Goal: Information Seeking & Learning: Learn about a topic

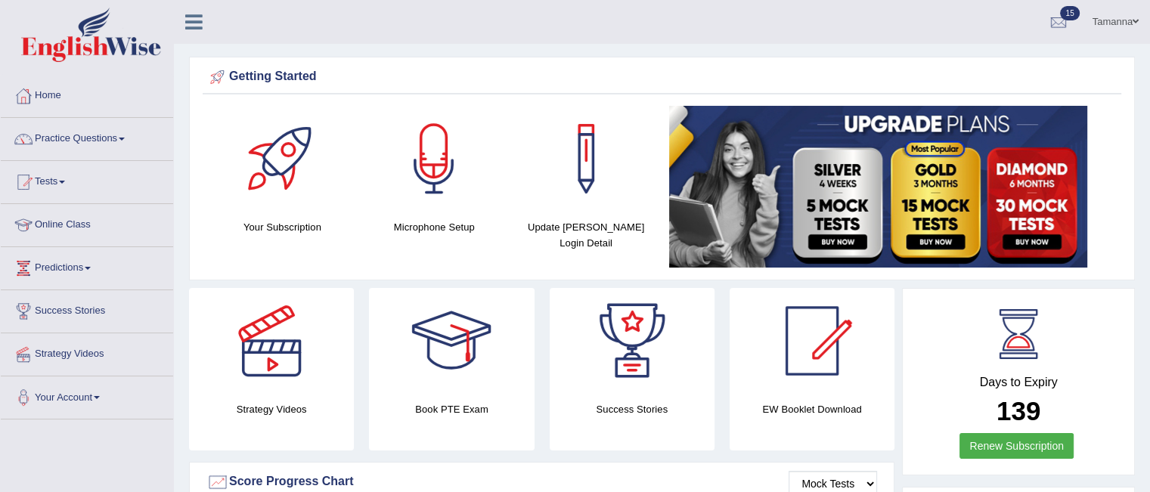
click at [55, 133] on link "Practice Questions" at bounding box center [87, 137] width 172 height 38
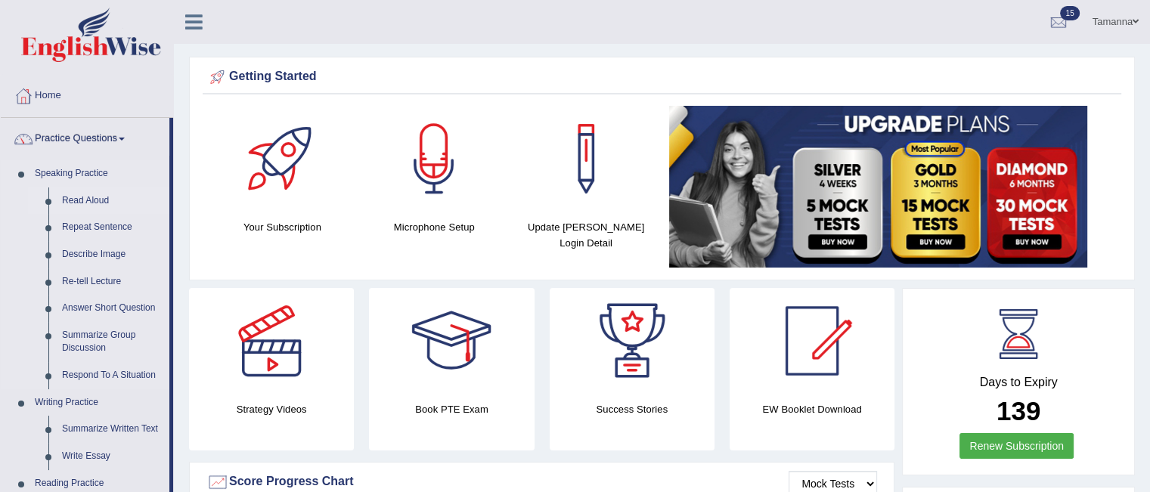
click at [74, 193] on link "Read Aloud" at bounding box center [112, 200] width 114 height 27
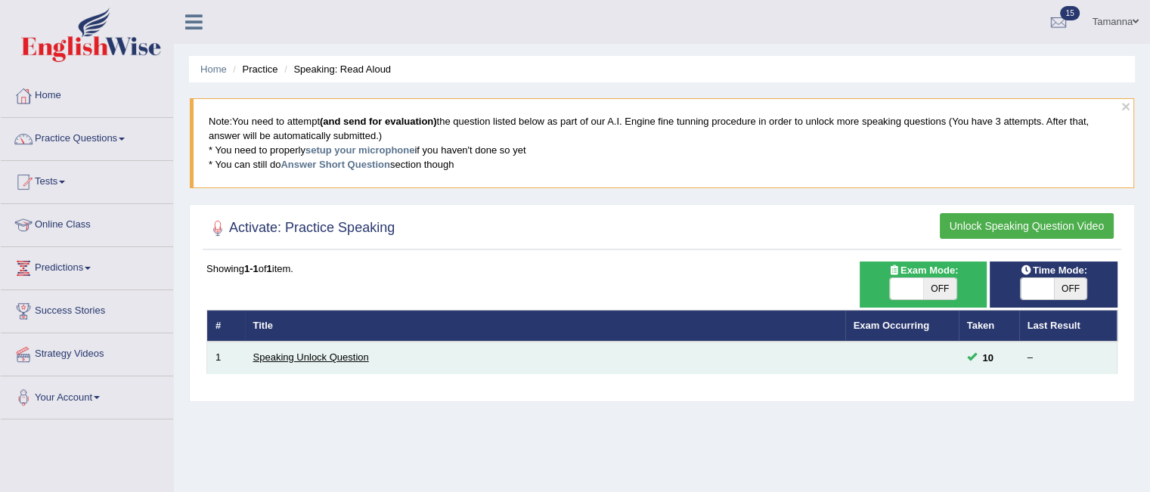
click at [299, 360] on link "Speaking Unlock Question" at bounding box center [311, 356] width 116 height 11
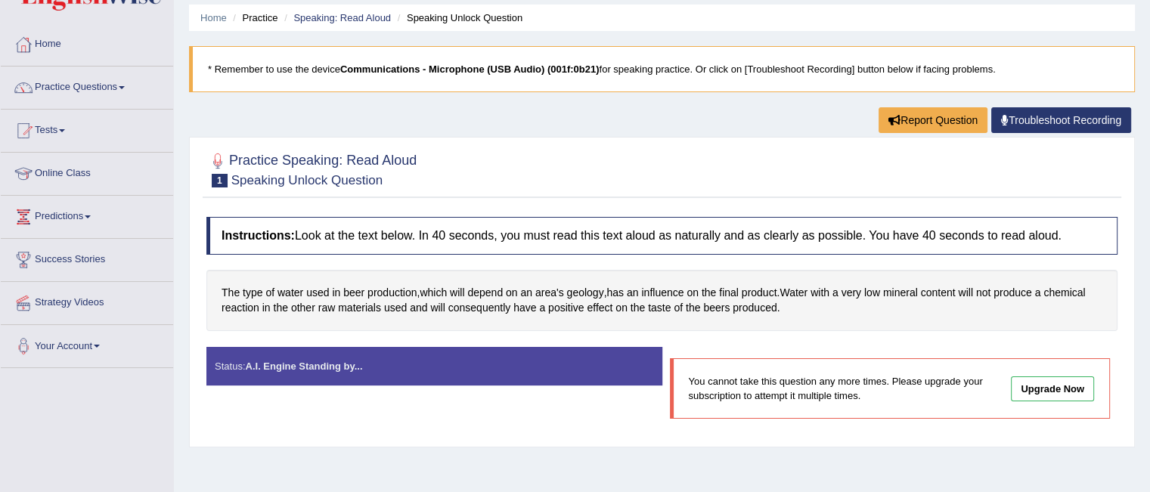
scroll to position [60, 0]
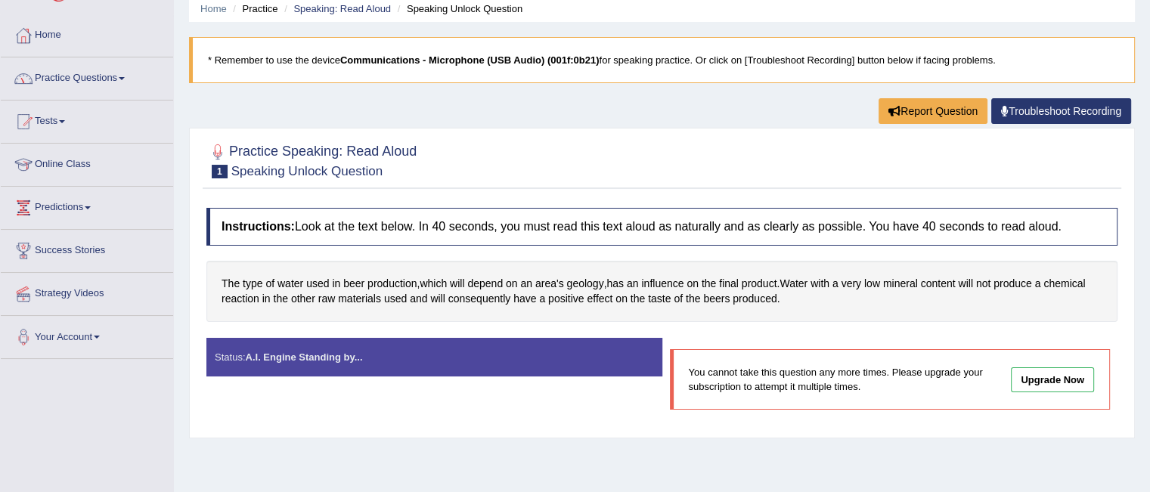
click at [76, 87] on link "Practice Questions" at bounding box center [87, 76] width 172 height 38
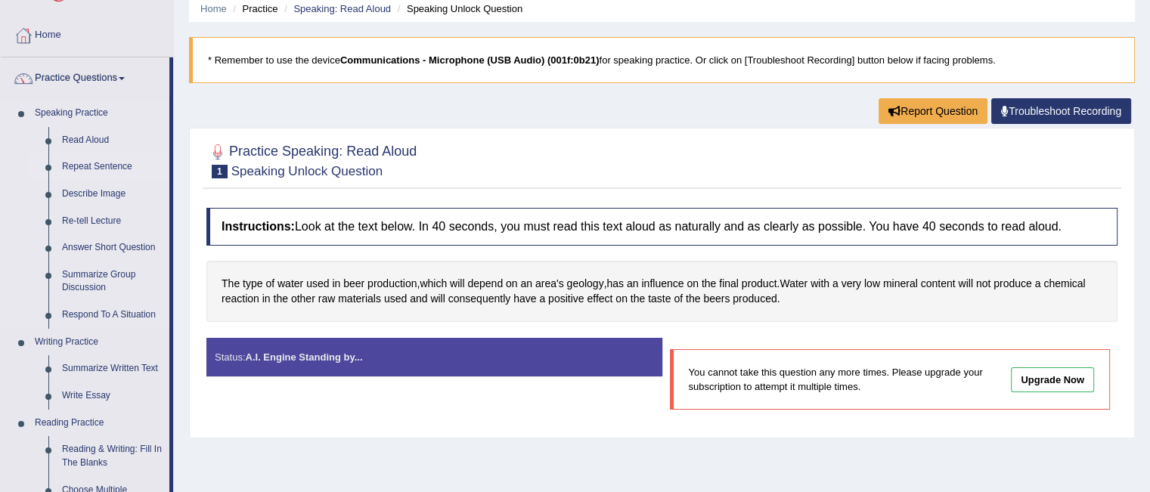
click at [92, 161] on link "Repeat Sentence" at bounding box center [112, 166] width 114 height 27
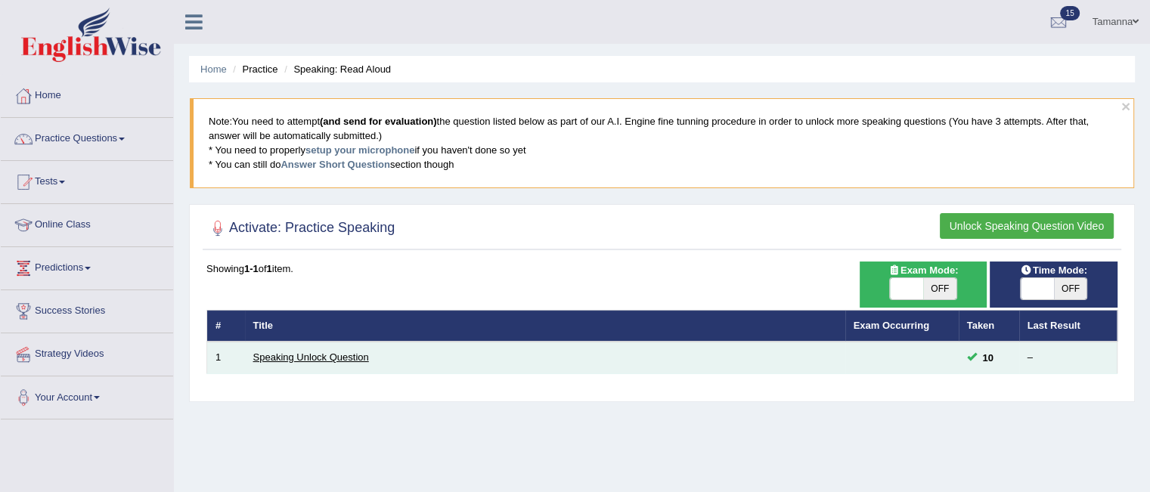
click at [330, 358] on link "Speaking Unlock Question" at bounding box center [311, 356] width 116 height 11
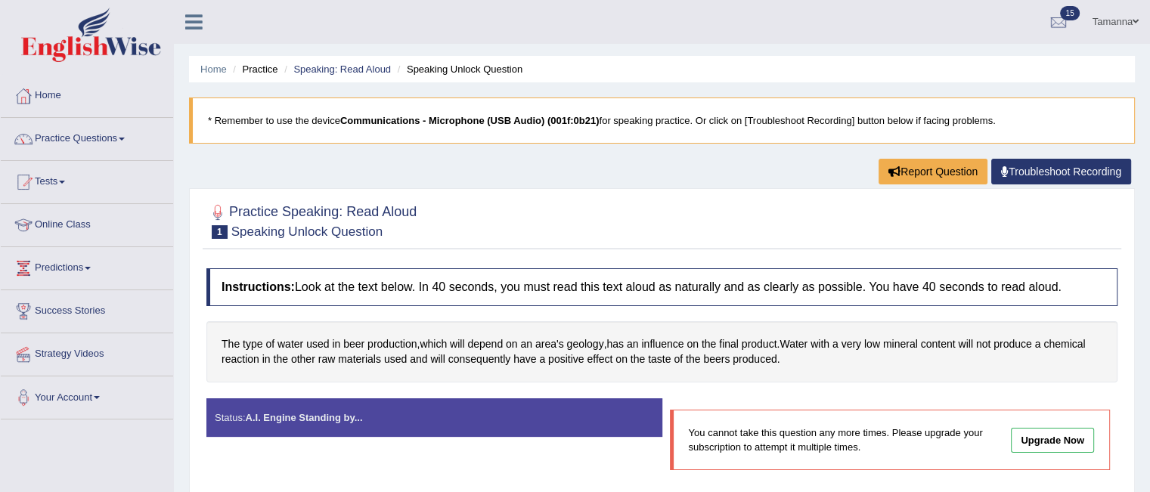
click at [776, 444] on p "You cannot take this question any more times. Please upgrade your subscription …" at bounding box center [841, 440] width 304 height 29
click at [128, 135] on link "Practice Questions" at bounding box center [87, 137] width 172 height 38
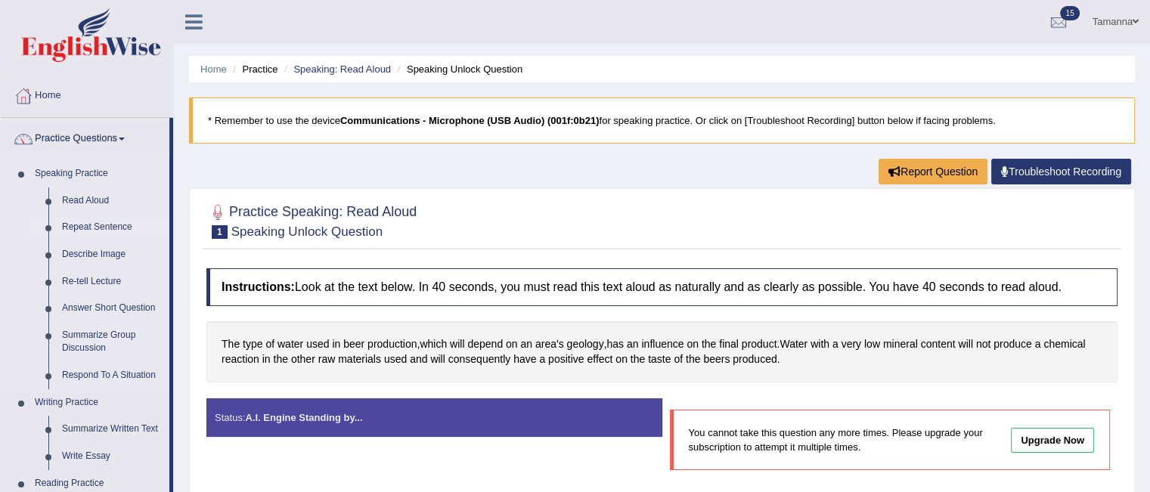
click at [109, 224] on link "Repeat Sentence" at bounding box center [112, 227] width 114 height 27
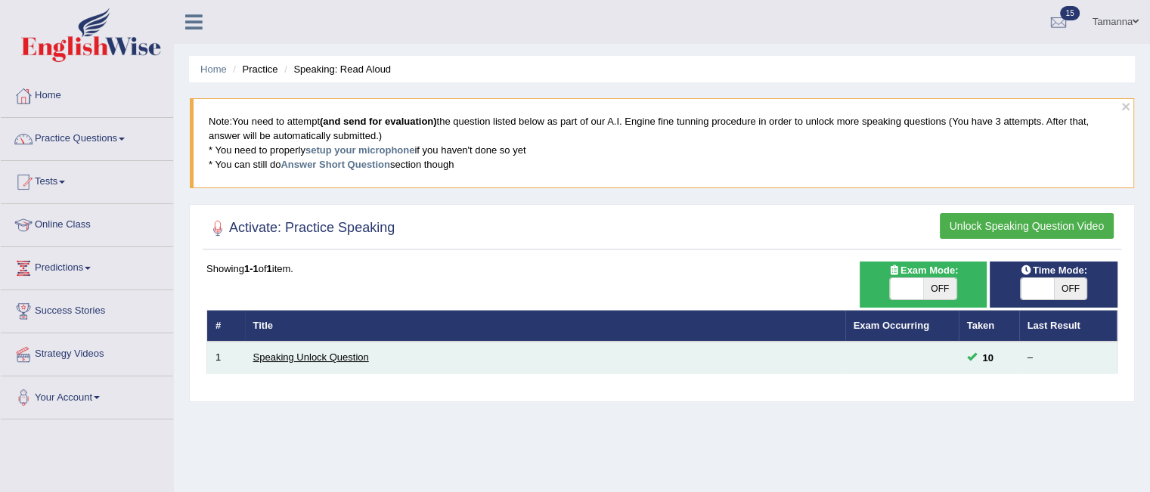
click at [293, 358] on link "Speaking Unlock Question" at bounding box center [311, 356] width 116 height 11
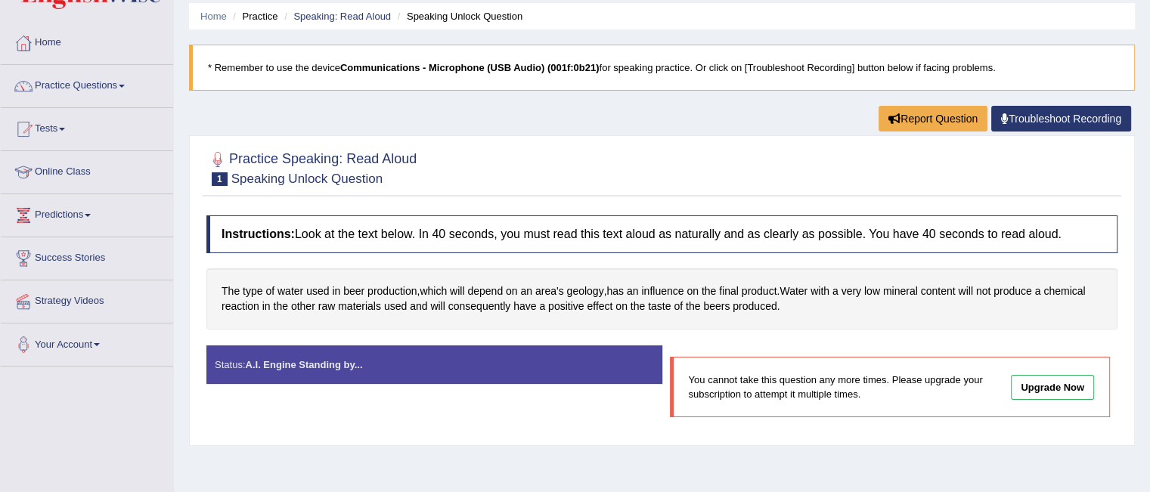
scroll to position [54, 0]
click at [1037, 121] on link "Troubleshoot Recording" at bounding box center [1061, 118] width 140 height 26
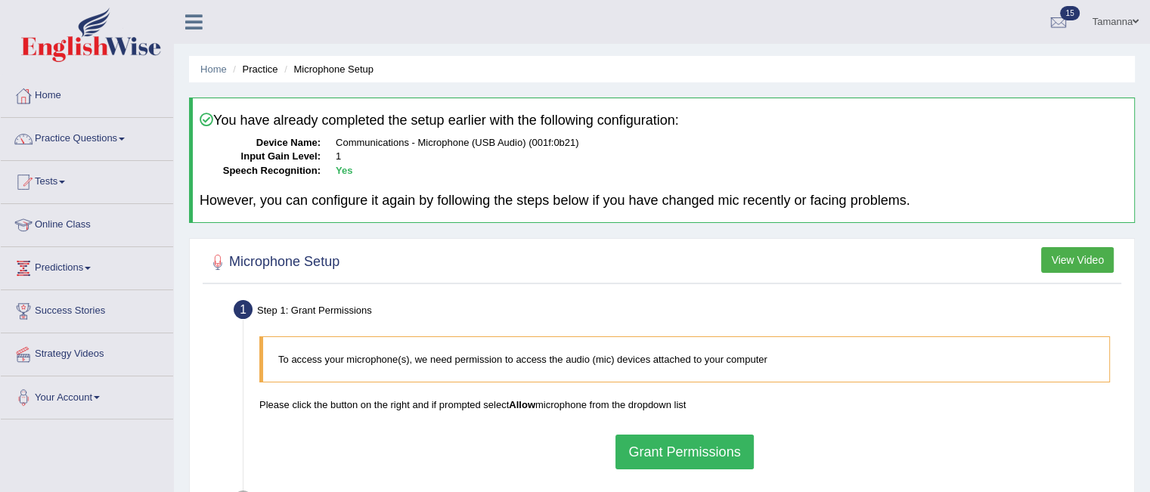
drag, startPoint x: 1149, startPoint y: 76, endPoint x: 1150, endPoint y: 119, distance: 43.1
click at [1149, 119] on html "Toggle navigation Home Practice Questions Speaking Practice Read Aloud Repeat S…" at bounding box center [575, 246] width 1150 height 492
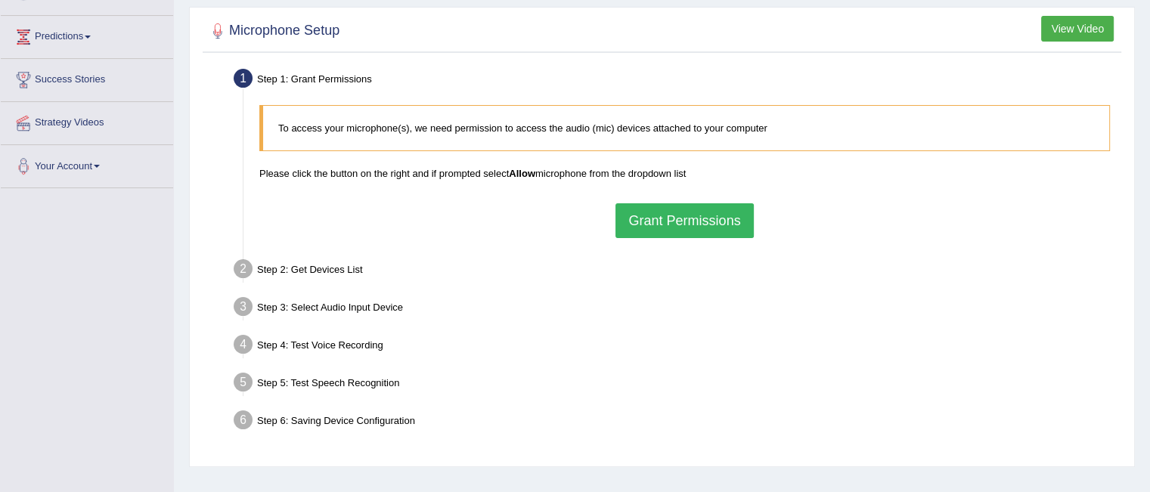
scroll to position [242, 0]
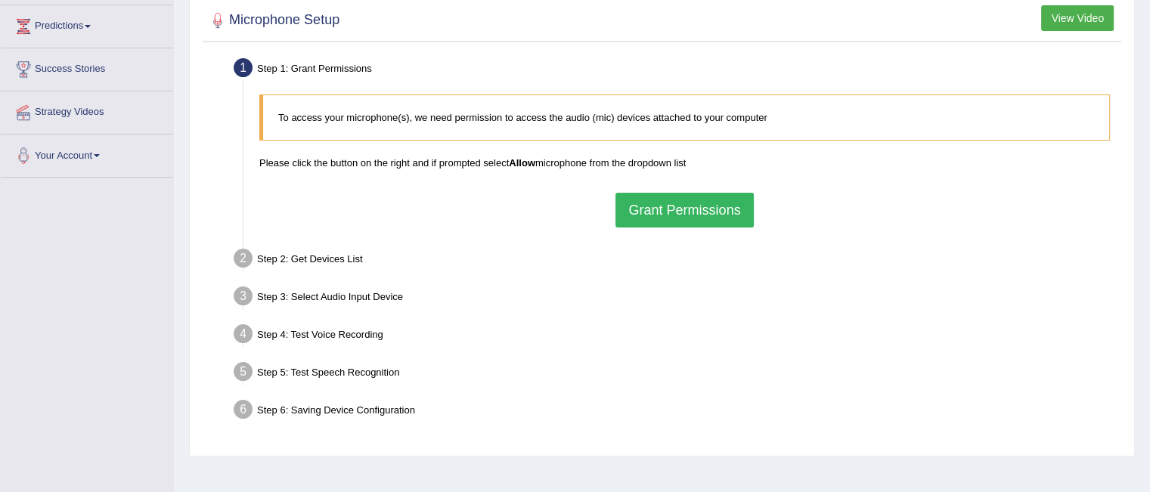
click at [717, 204] on button "Grant Permissions" at bounding box center [684, 210] width 138 height 35
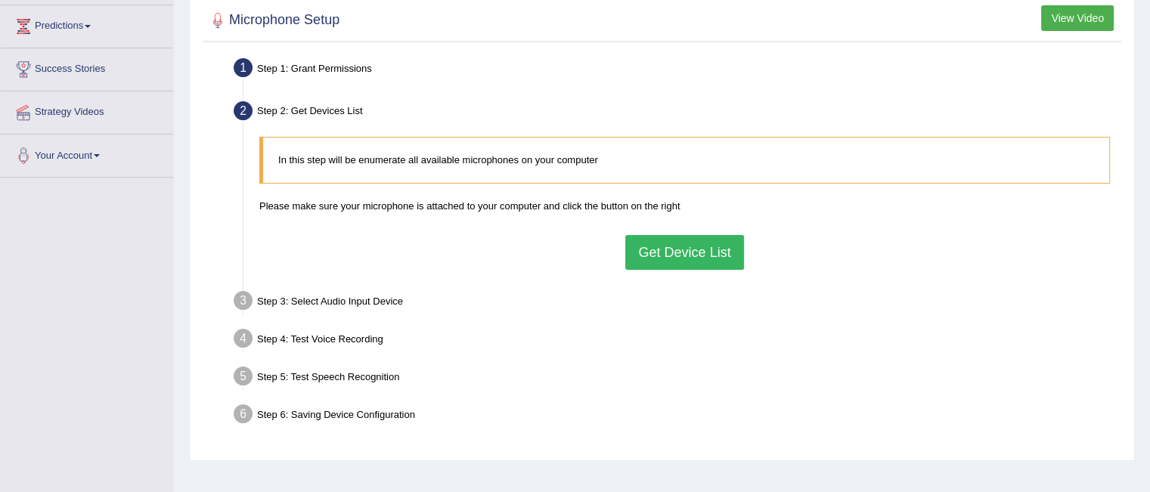
click at [679, 259] on button "Get Device List" at bounding box center [684, 252] width 118 height 35
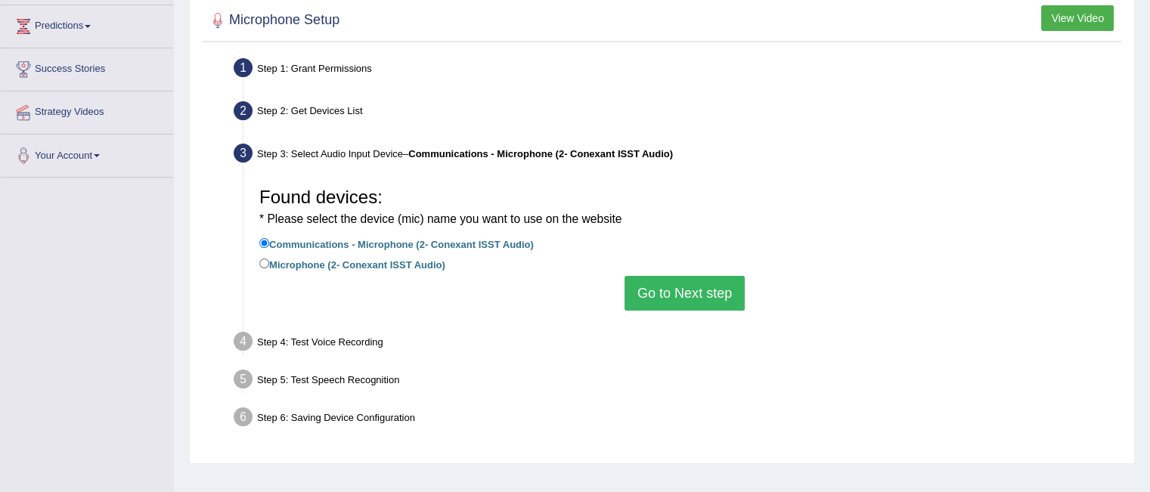
click at [682, 305] on button "Go to Next step" at bounding box center [684, 293] width 120 height 35
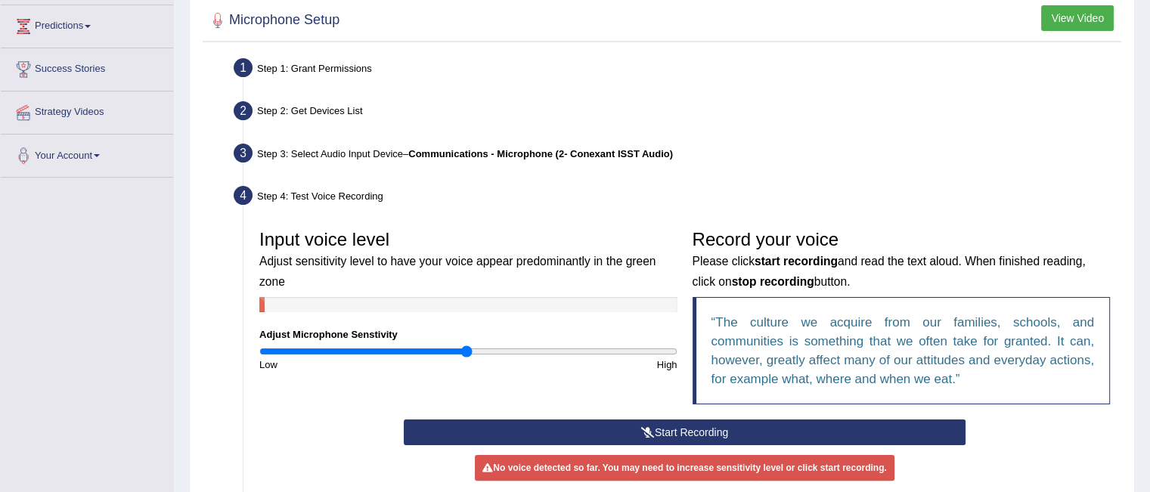
click at [701, 432] on button "Start Recording" at bounding box center [685, 433] width 562 height 26
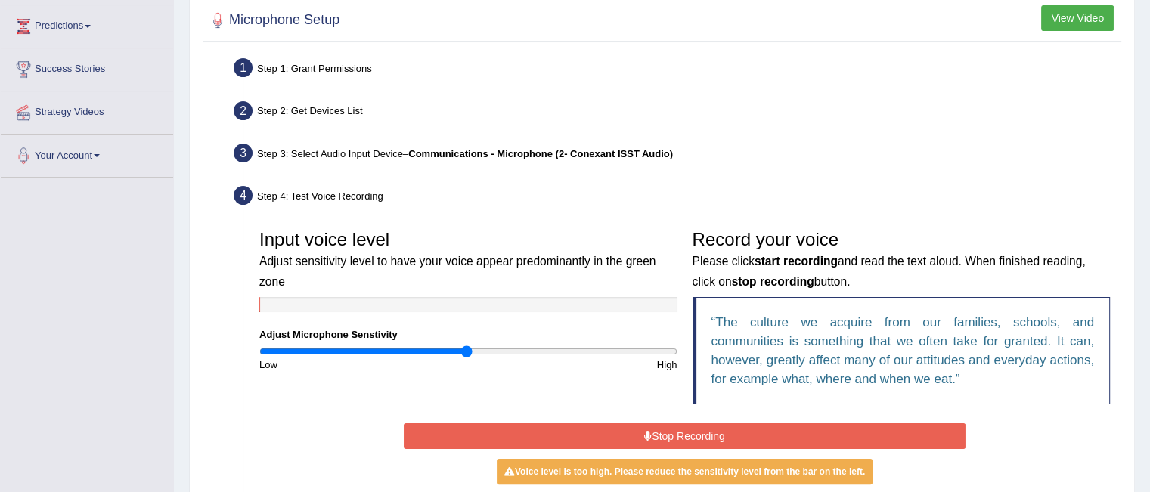
click at [701, 432] on button "Stop Recording" at bounding box center [685, 436] width 562 height 26
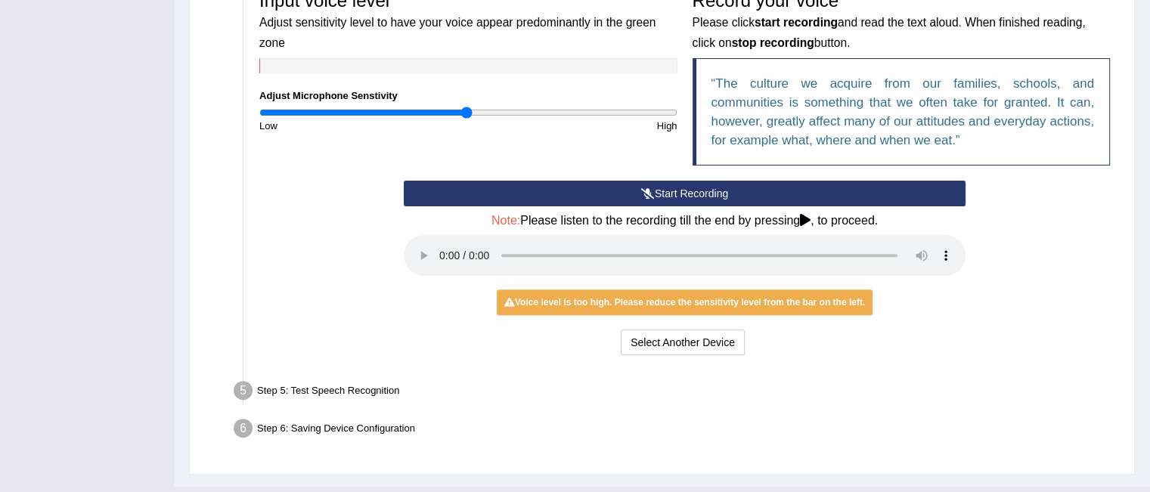
scroll to position [478, 0]
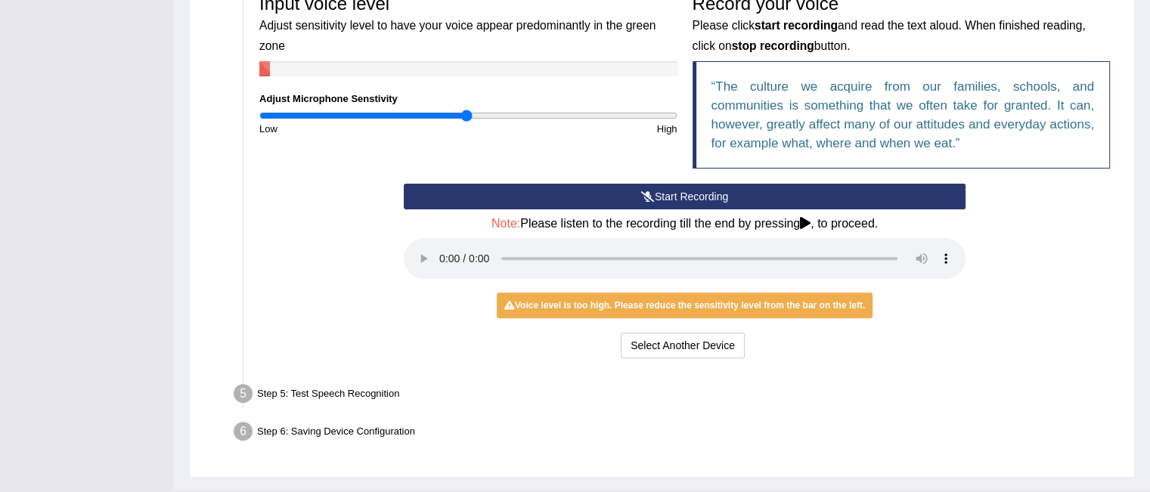
click at [690, 184] on button "Start Recording" at bounding box center [685, 197] width 562 height 26
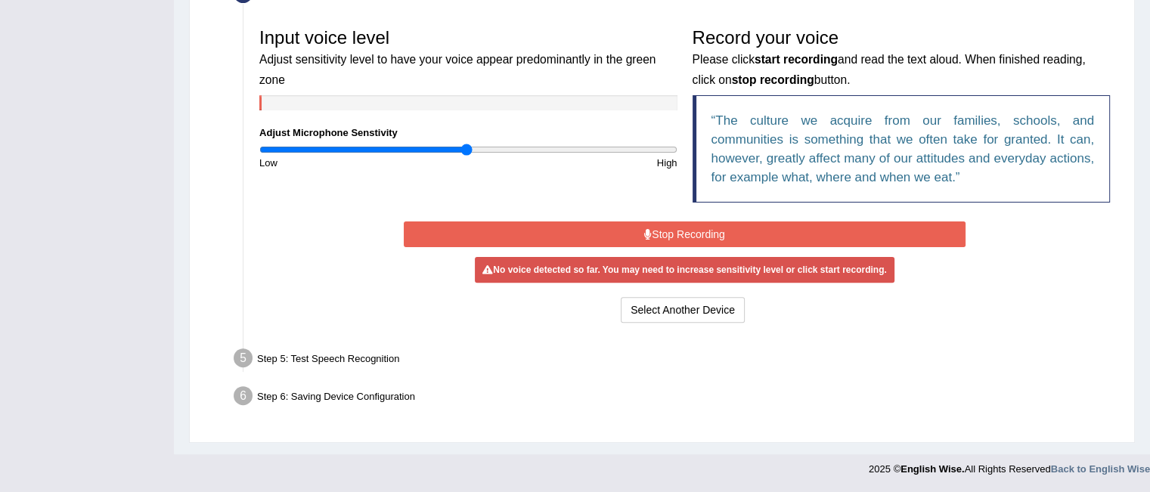
scroll to position [441, 0]
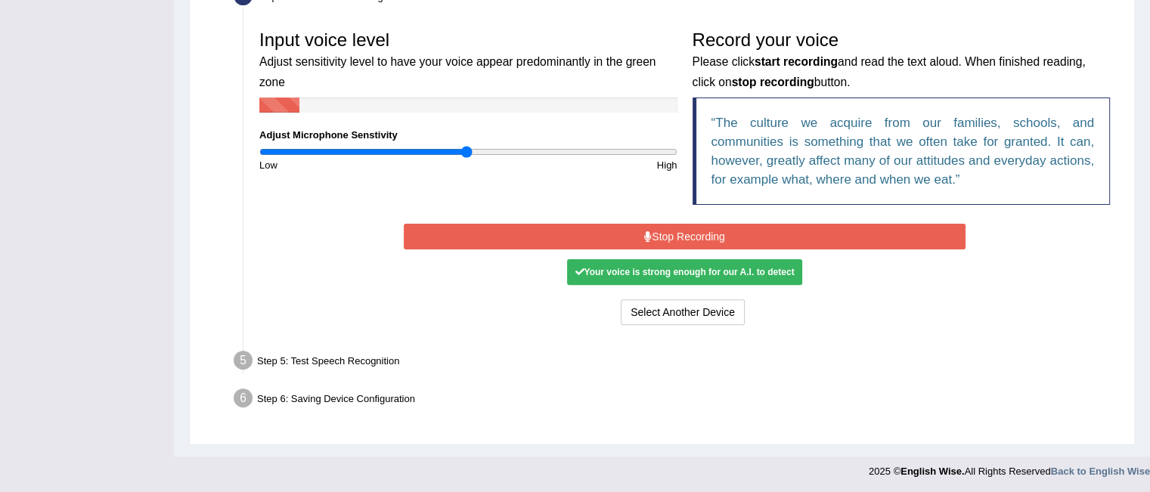
click at [690, 184] on div "Record your voice Please click start recording and read the text aloud. When fi…" at bounding box center [901, 121] width 433 height 197
click at [661, 229] on button "Stop Recording" at bounding box center [685, 237] width 562 height 26
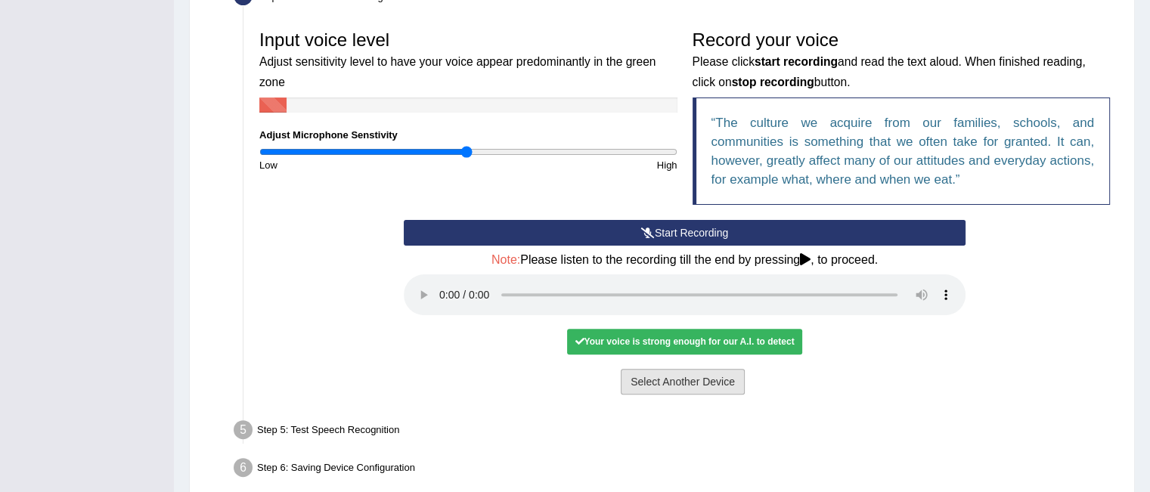
click at [662, 373] on button "Select Another Device" at bounding box center [683, 382] width 124 height 26
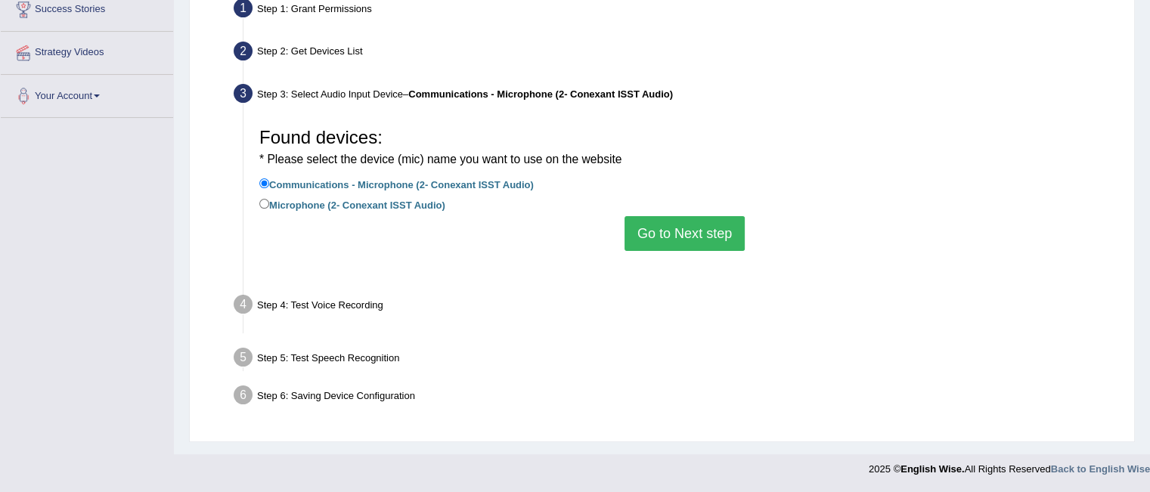
scroll to position [302, 0]
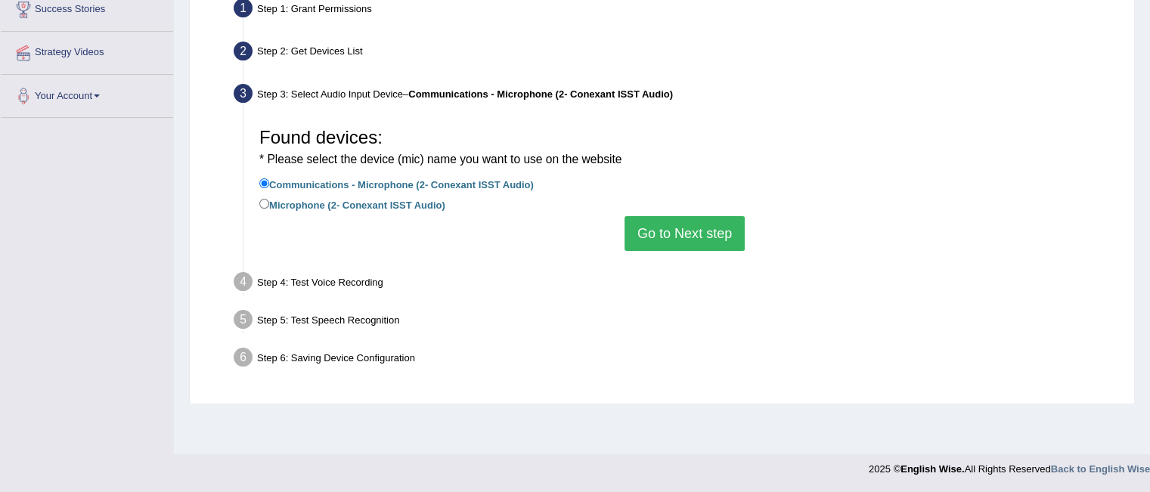
click at [659, 234] on button "Go to Next step" at bounding box center [684, 233] width 120 height 35
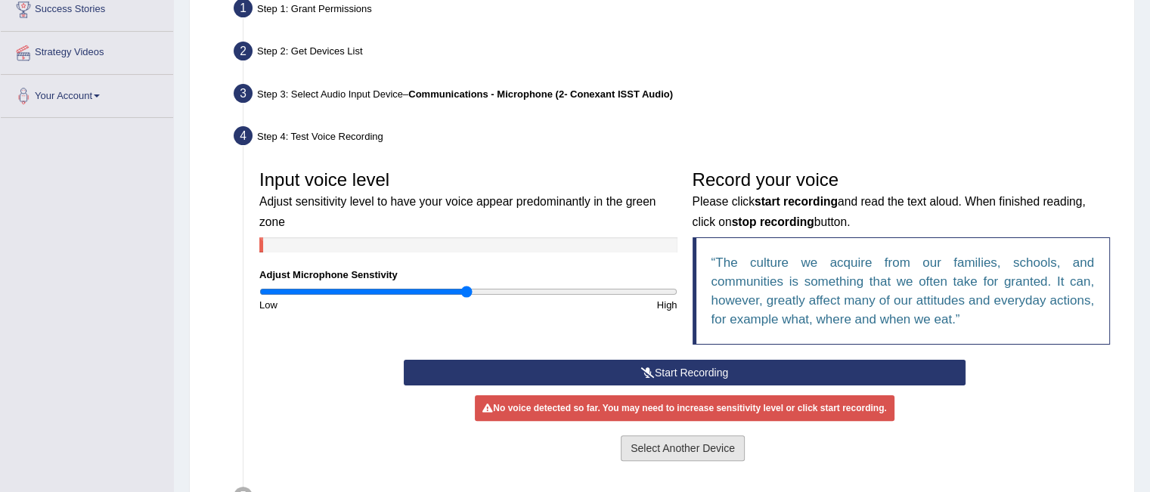
click at [666, 447] on button "Select Another Device" at bounding box center [683, 448] width 124 height 26
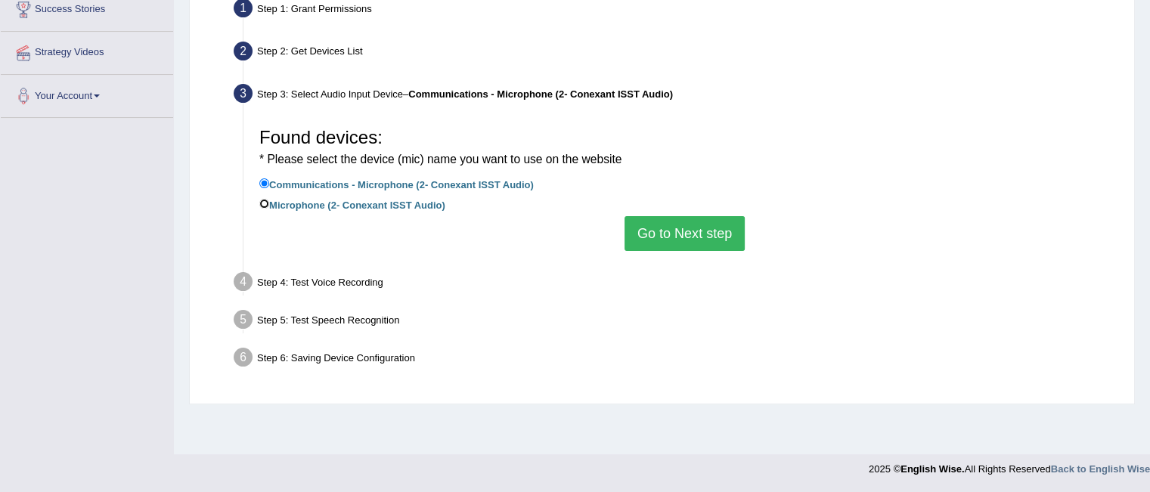
click at [263, 205] on input "Microphone (2- Conexant ISST Audio)" at bounding box center [264, 204] width 10 height 10
radio input "true"
click at [263, 175] on label "Communications - Microphone (2- Conexant ISST Audio)" at bounding box center [396, 183] width 274 height 17
click at [263, 178] on input "Communications - Microphone (2- Conexant ISST Audio)" at bounding box center [264, 183] width 10 height 10
radio input "true"
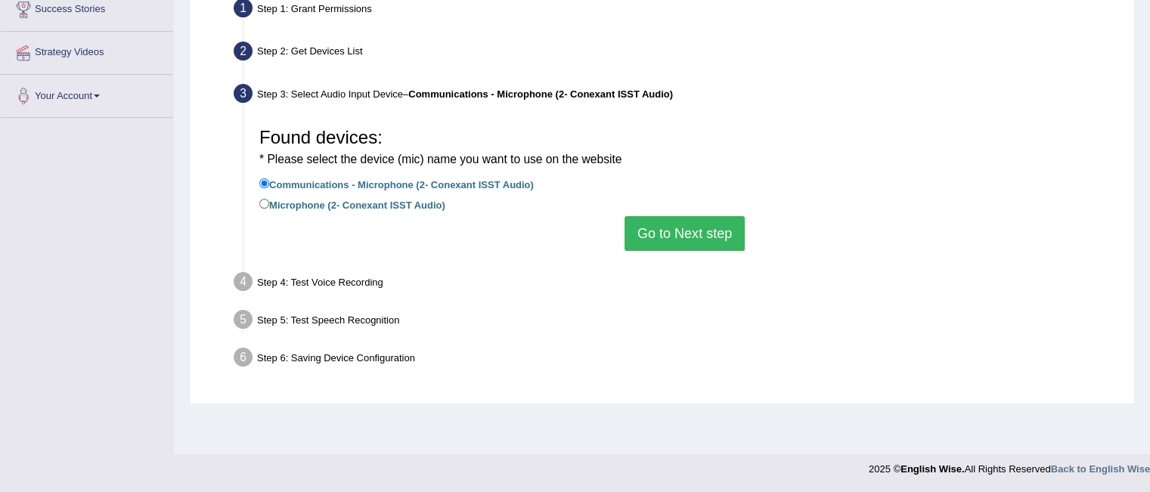
click at [684, 236] on button "Go to Next step" at bounding box center [684, 233] width 120 height 35
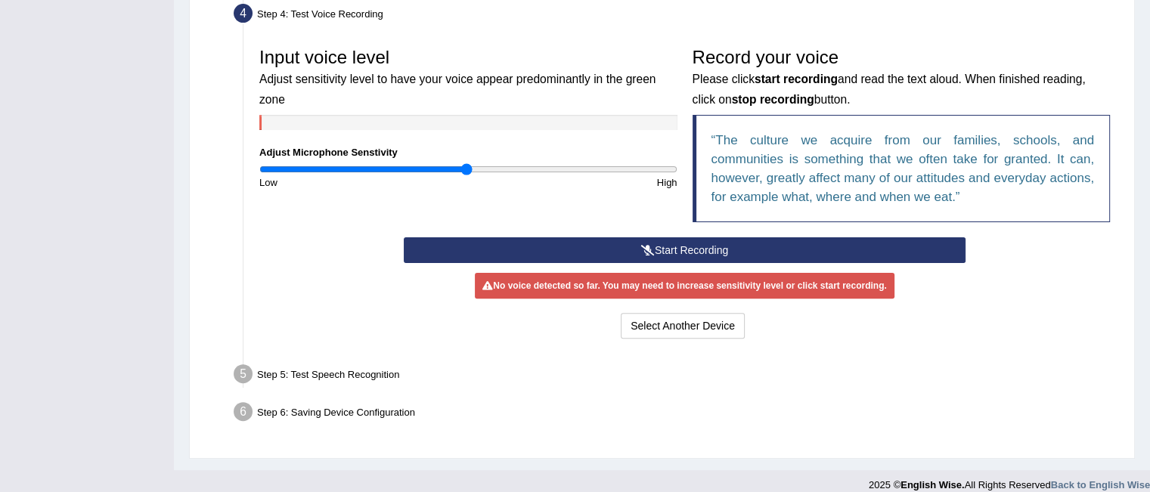
scroll to position [437, 0]
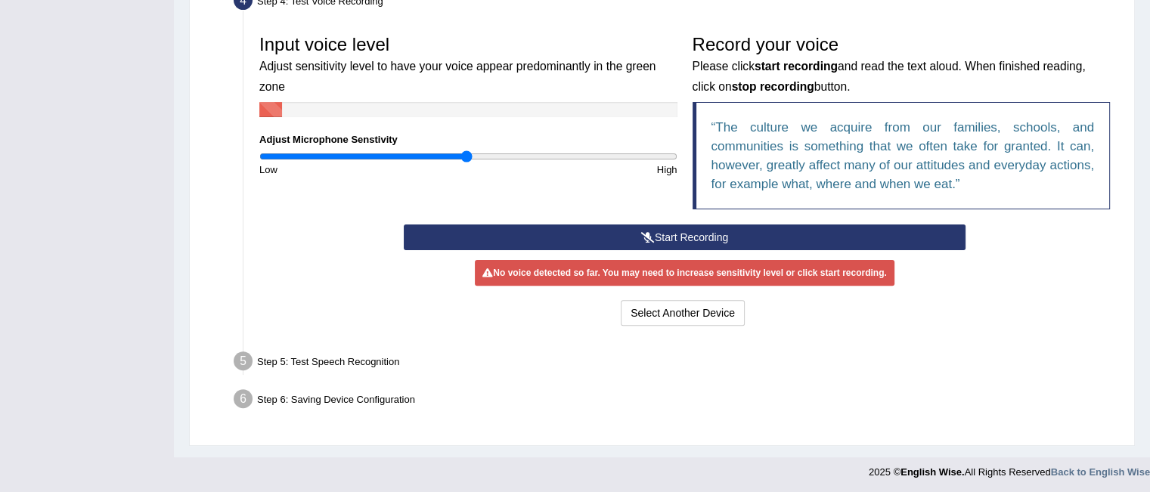
click at [466, 232] on button "Start Recording" at bounding box center [685, 237] width 562 height 26
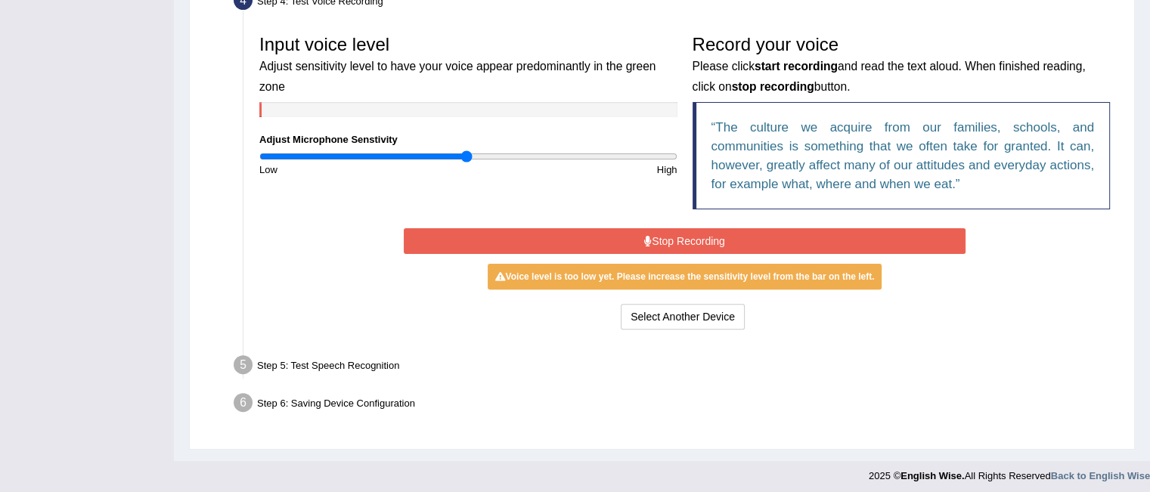
click at [466, 232] on button "Stop Recording" at bounding box center [685, 241] width 562 height 26
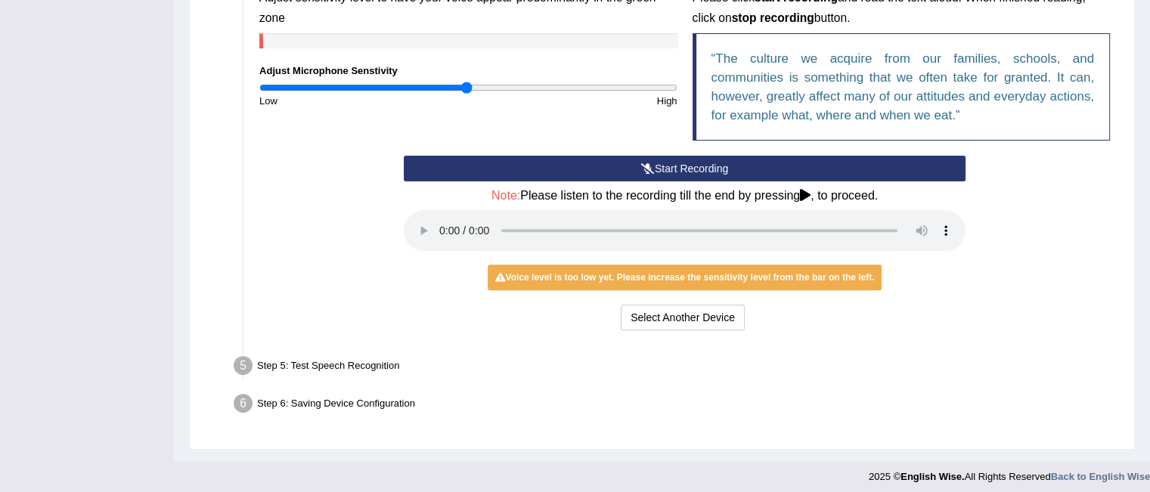
scroll to position [511, 0]
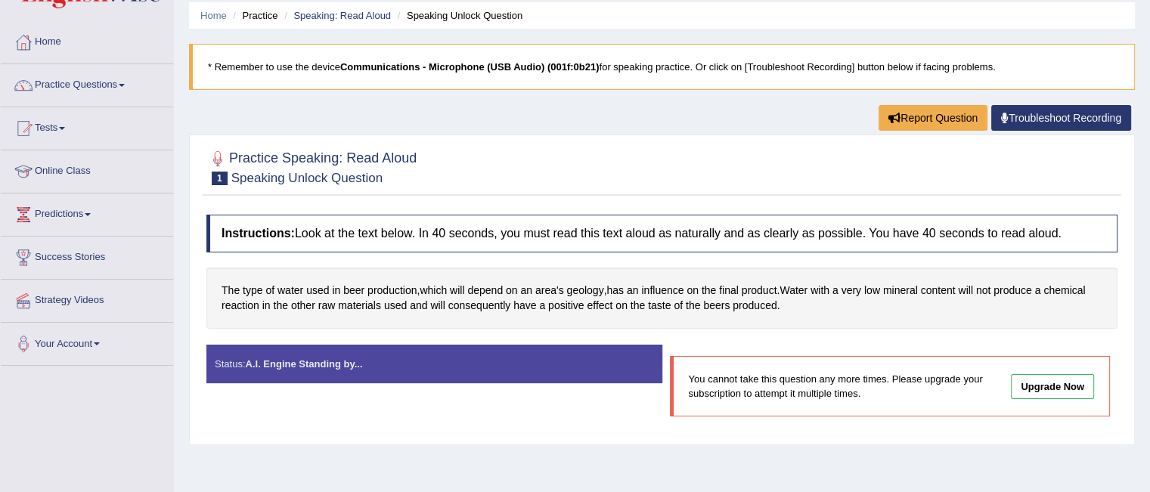
click at [437, 69] on b "Communications - Microphone (USB Audio) (001f:0b21)" at bounding box center [469, 66] width 259 height 11
click at [120, 85] on link "Practice Questions" at bounding box center [87, 83] width 172 height 38
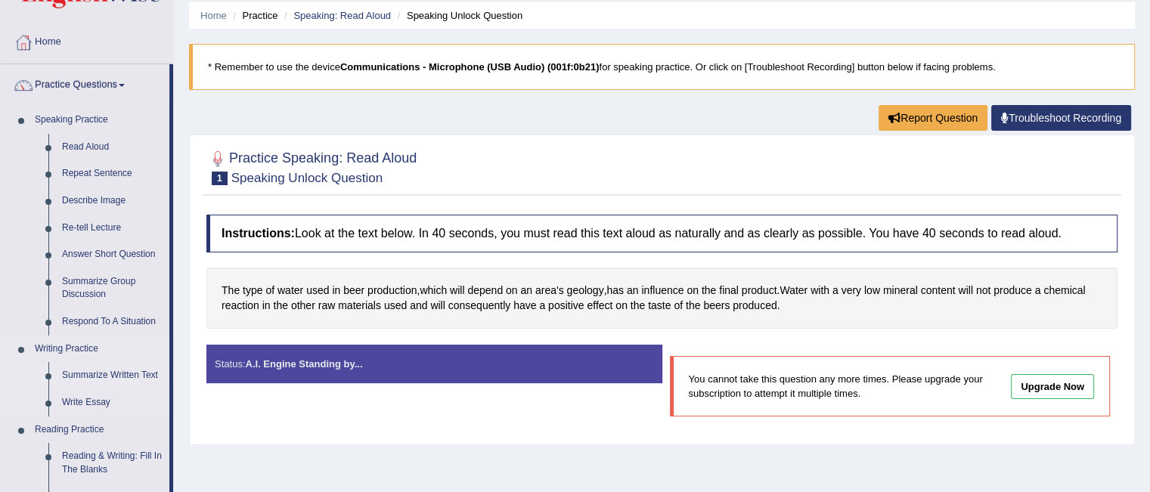
click at [119, 376] on link "Summarize Written Text" at bounding box center [112, 375] width 114 height 27
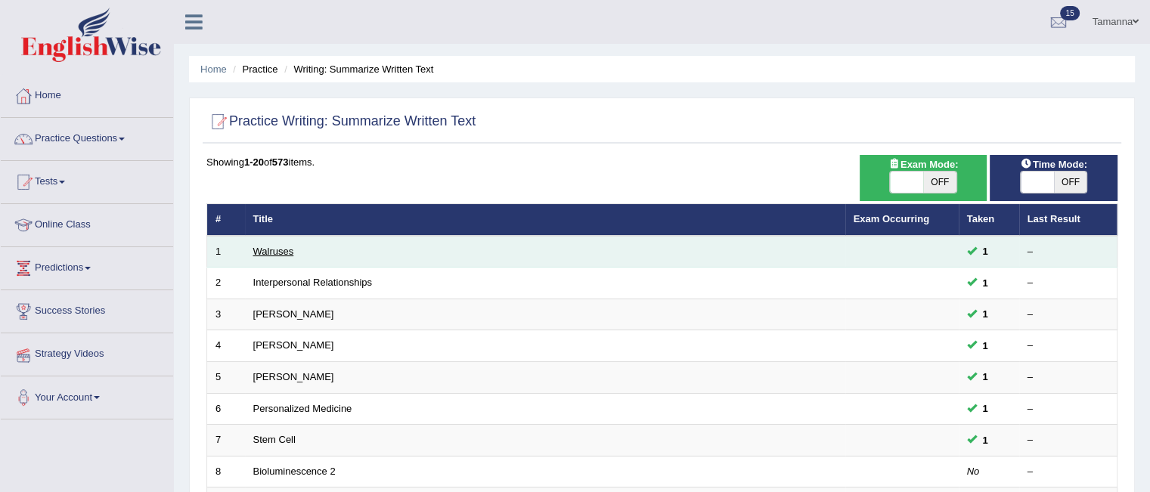
click at [272, 246] on link "Walruses" at bounding box center [273, 251] width 41 height 11
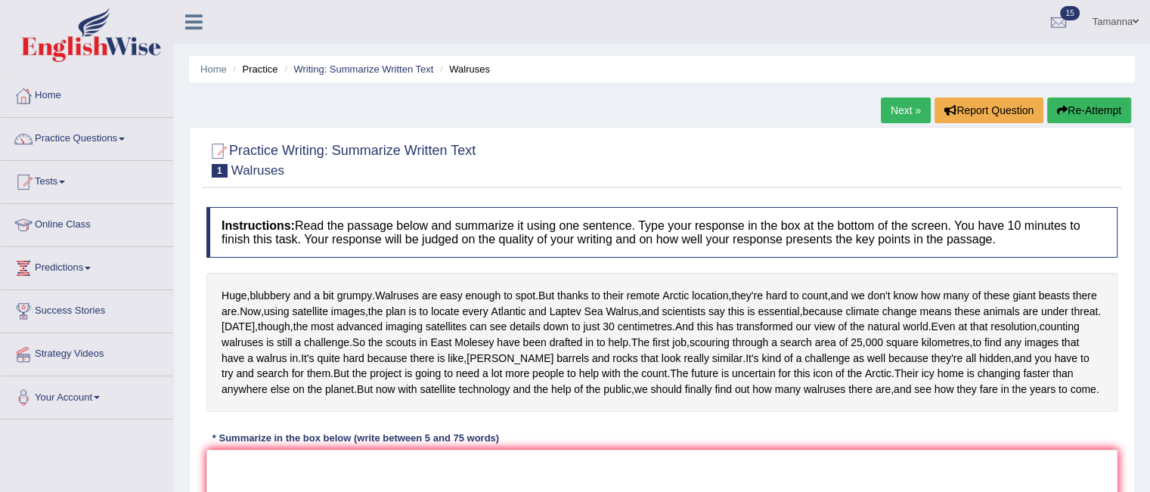
scroll to position [302, 0]
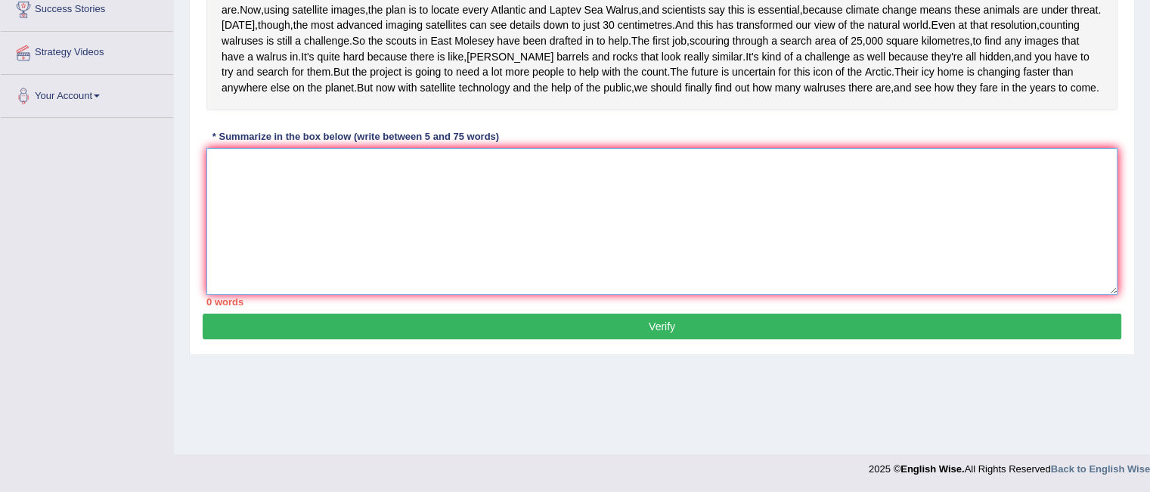
click at [741, 295] on textarea at bounding box center [661, 221] width 911 height 147
type textarea "tthtu6u6"
click at [678, 339] on button "Verify" at bounding box center [662, 327] width 918 height 26
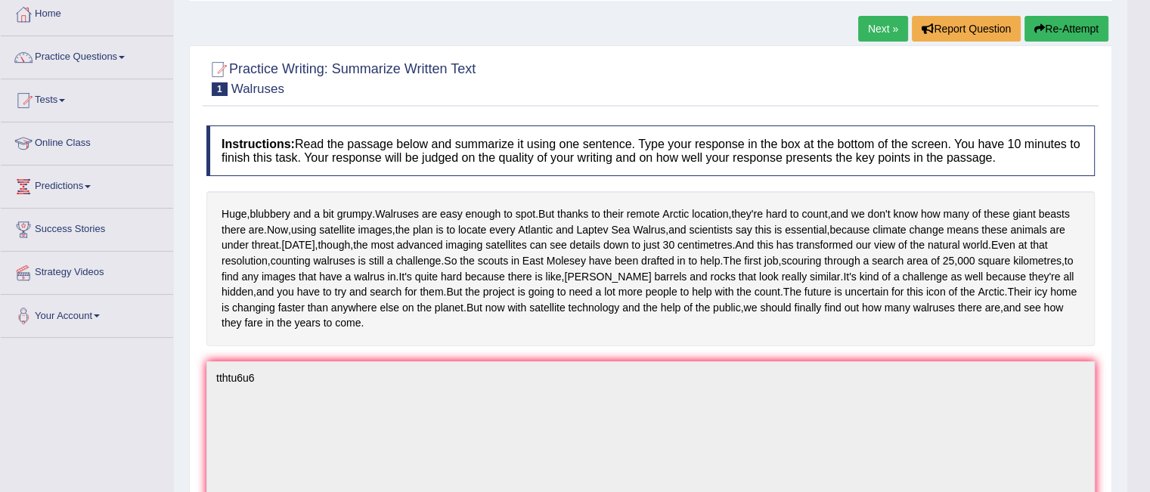
scroll to position [0, 0]
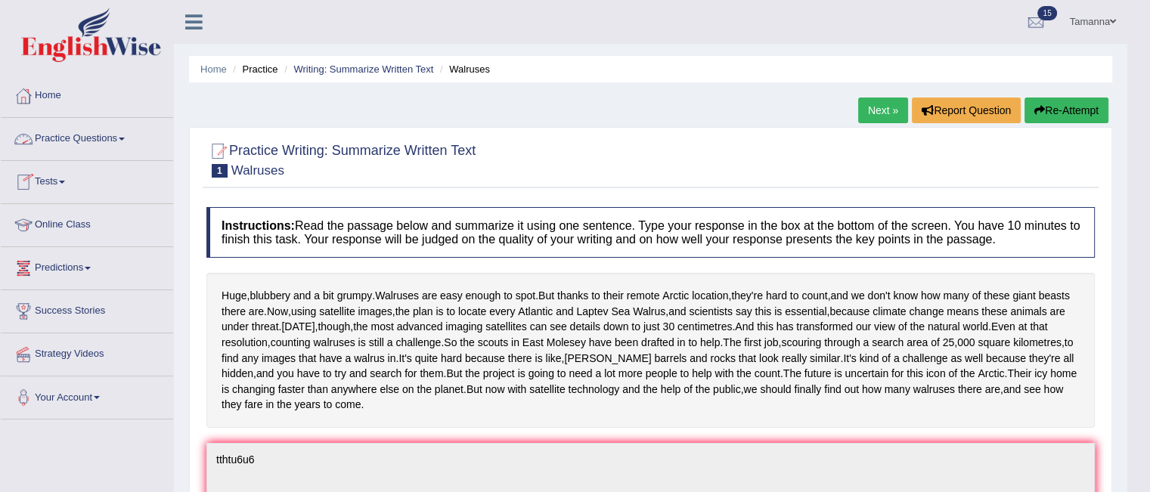
click at [124, 129] on link "Practice Questions" at bounding box center [87, 137] width 172 height 38
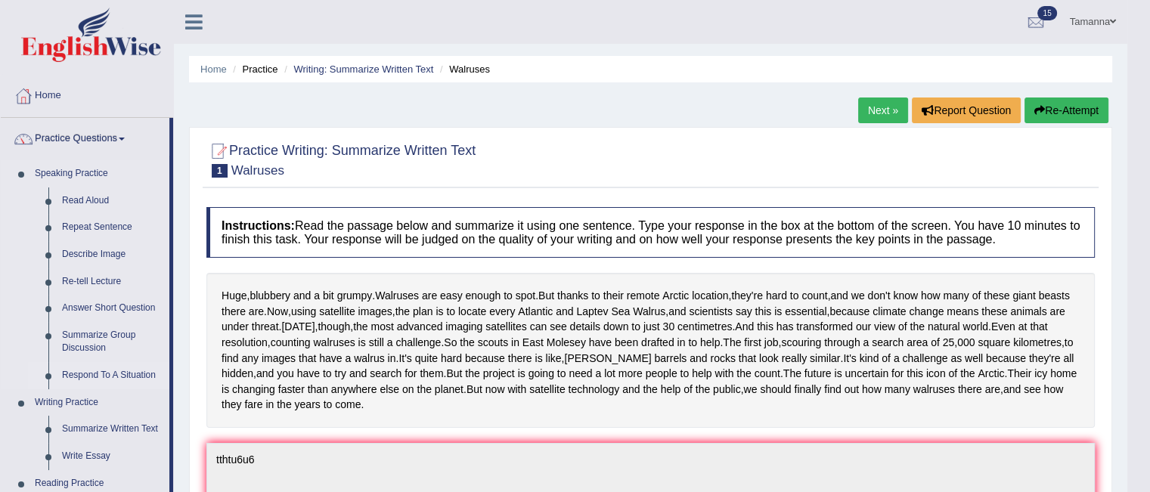
click at [102, 370] on link "Respond To A Situation" at bounding box center [112, 375] width 114 height 27
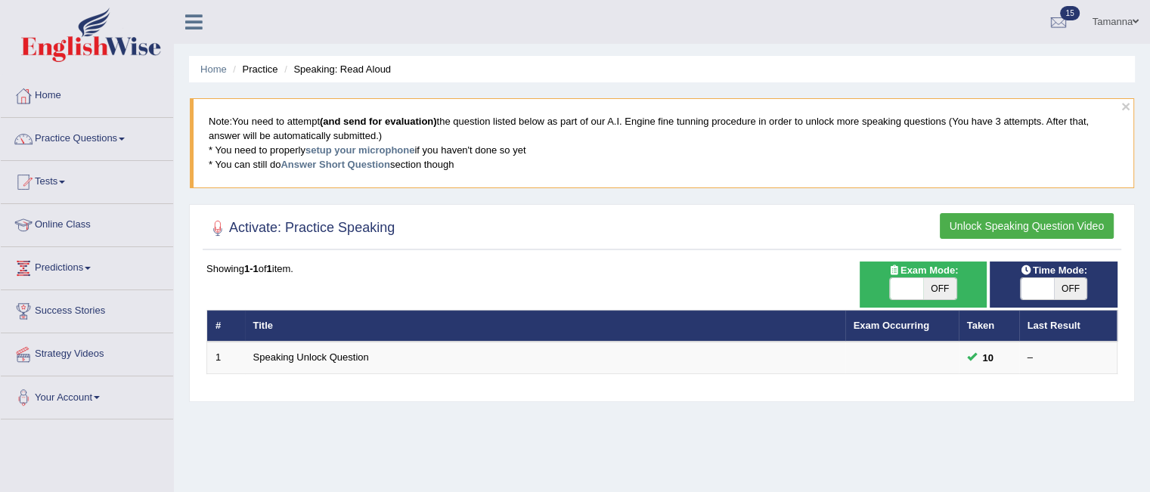
click at [983, 231] on button "Unlock Speaking Question Video" at bounding box center [1027, 226] width 174 height 26
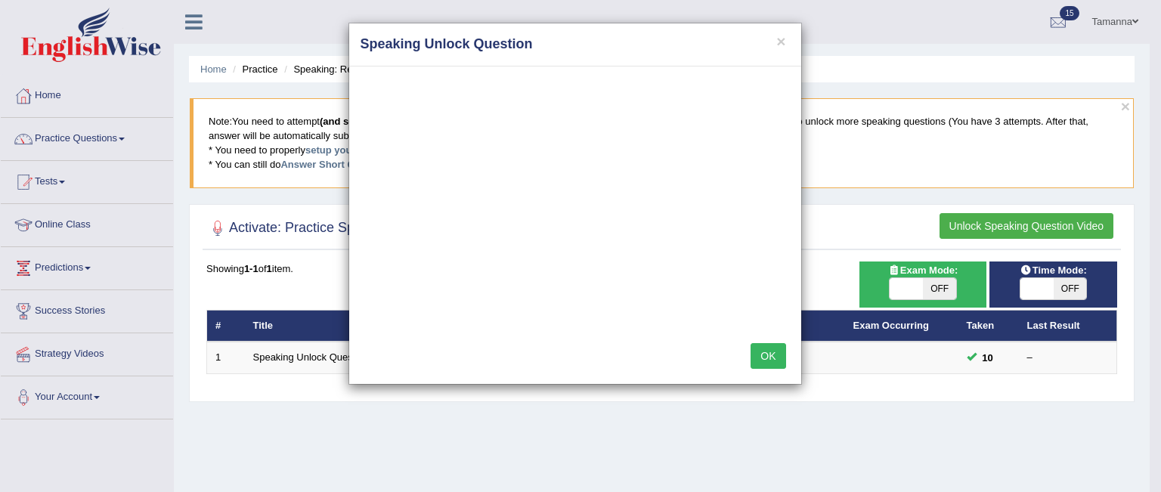
click at [756, 351] on button "OK" at bounding box center [768, 356] width 35 height 26
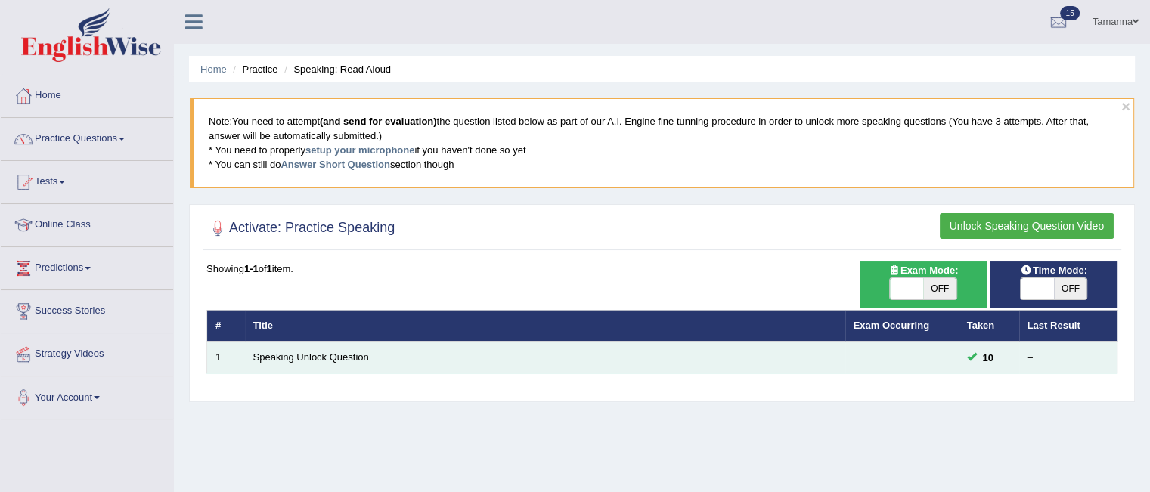
click at [621, 359] on td "Speaking Unlock Question" at bounding box center [545, 358] width 600 height 32
click at [325, 356] on link "Speaking Unlock Question" at bounding box center [311, 356] width 116 height 11
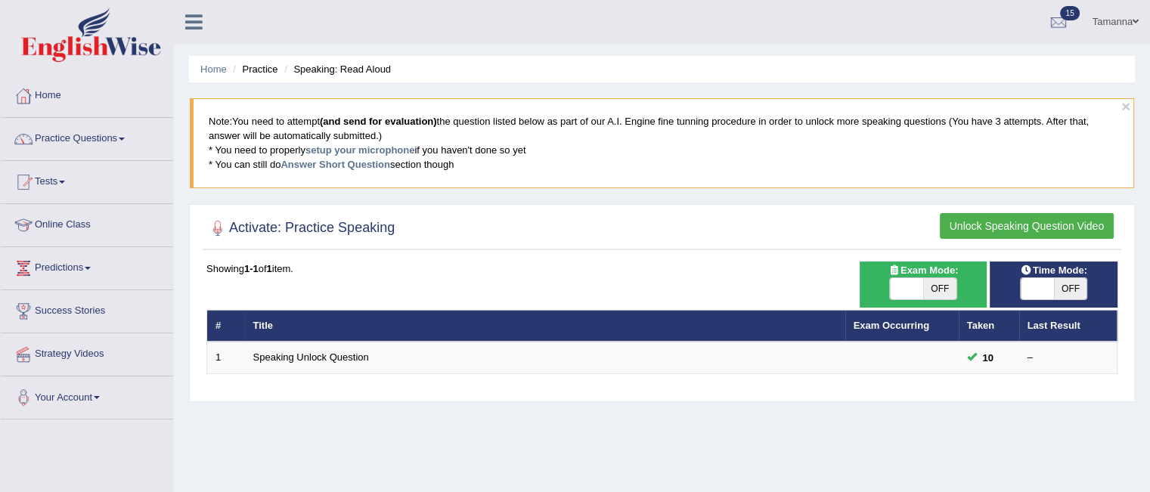
click at [985, 222] on button "Unlock Speaking Question Video" at bounding box center [1027, 226] width 174 height 26
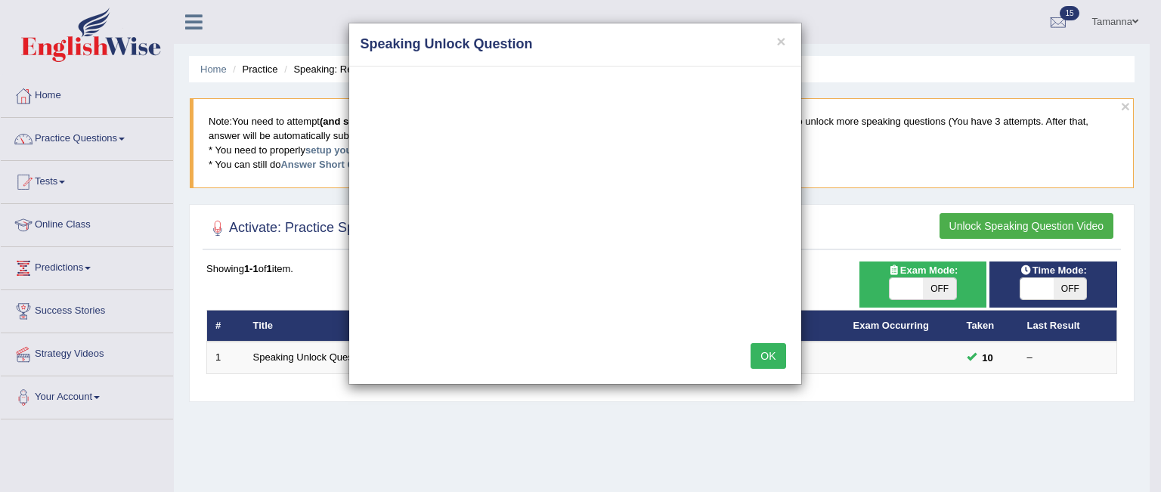
click at [1019, 354] on div "× Speaking Unlock Question OK" at bounding box center [580, 246] width 1161 height 492
click at [283, 358] on div "× Speaking Unlock Question OK" at bounding box center [580, 246] width 1161 height 492
click at [760, 358] on button "OK" at bounding box center [768, 356] width 35 height 26
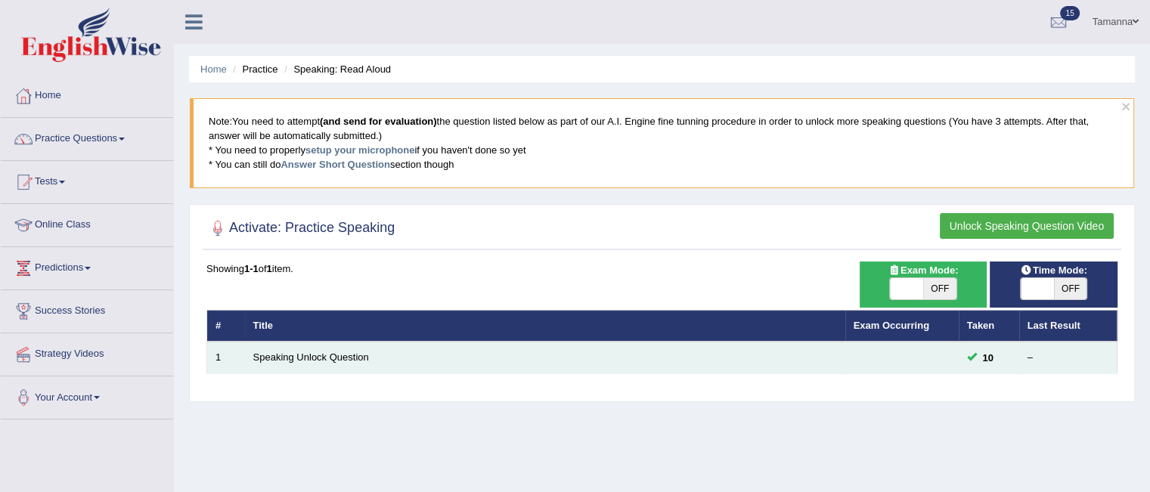
click at [438, 353] on td "Speaking Unlock Question" at bounding box center [545, 358] width 600 height 32
click at [342, 362] on td "Speaking Unlock Question" at bounding box center [545, 358] width 600 height 32
click at [345, 349] on td "Speaking Unlock Question" at bounding box center [545, 358] width 600 height 32
click at [342, 354] on link "Speaking Unlock Question" at bounding box center [311, 356] width 116 height 11
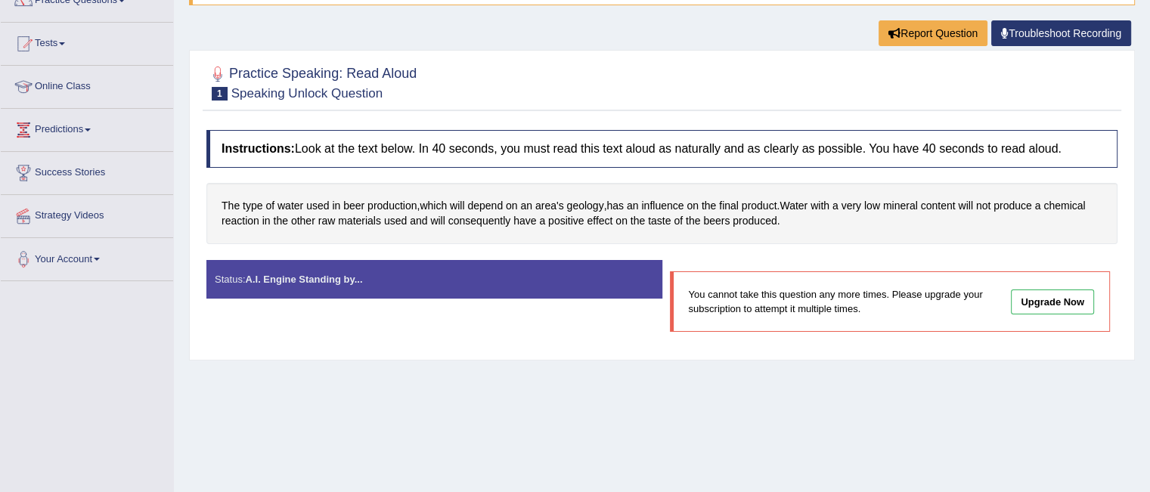
drag, startPoint x: 1156, startPoint y: 286, endPoint x: 1160, endPoint y: 368, distance: 82.5
click at [1149, 354] on html "Toggle navigation Home Practice Questions Speaking Practice Read Aloud Repeat S…" at bounding box center [575, 108] width 1150 height 492
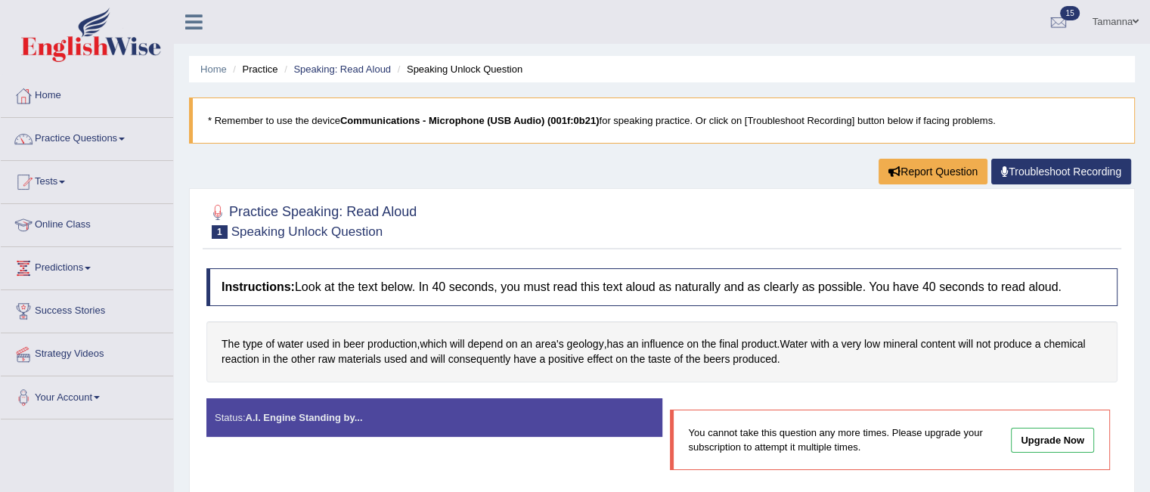
click at [354, 118] on b "Communications - Microphone (USB Audio) (001f:0b21)" at bounding box center [469, 120] width 259 height 11
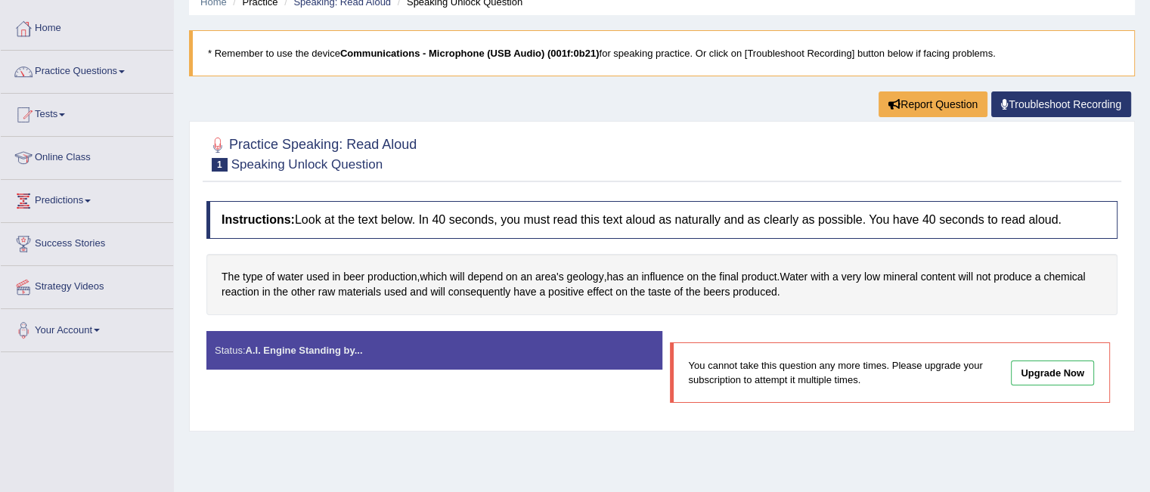
scroll to position [67, 0]
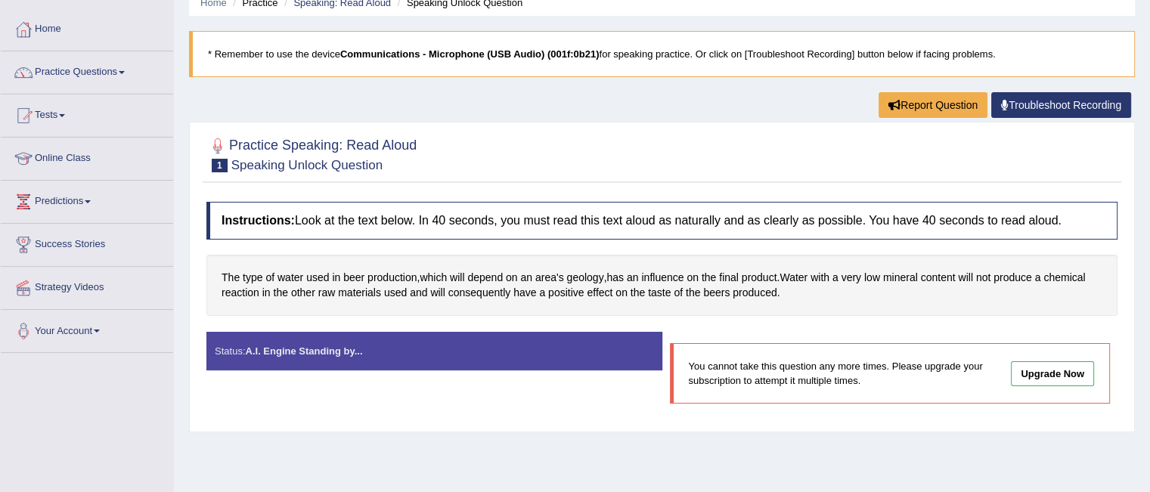
click at [1044, 373] on link "Upgrade Now" at bounding box center [1052, 373] width 83 height 25
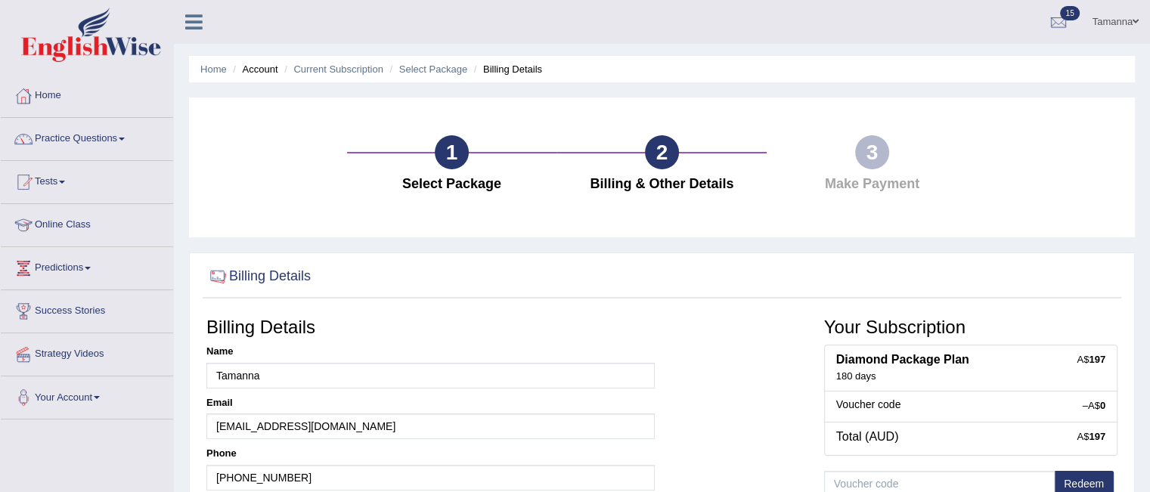
drag, startPoint x: 0, startPoint y: 0, endPoint x: 1158, endPoint y: 82, distance: 1160.9
click at [1149, 82] on html "Toggle navigation Home Practice Questions Speaking Practice Read Aloud Repeat S…" at bounding box center [575, 246] width 1150 height 492
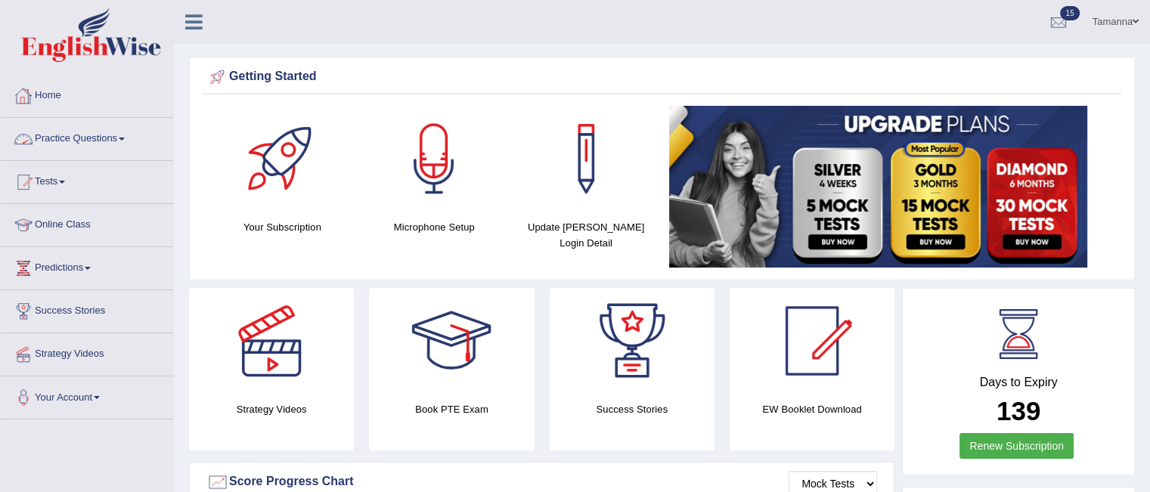
click at [125, 138] on span at bounding box center [122, 139] width 6 height 3
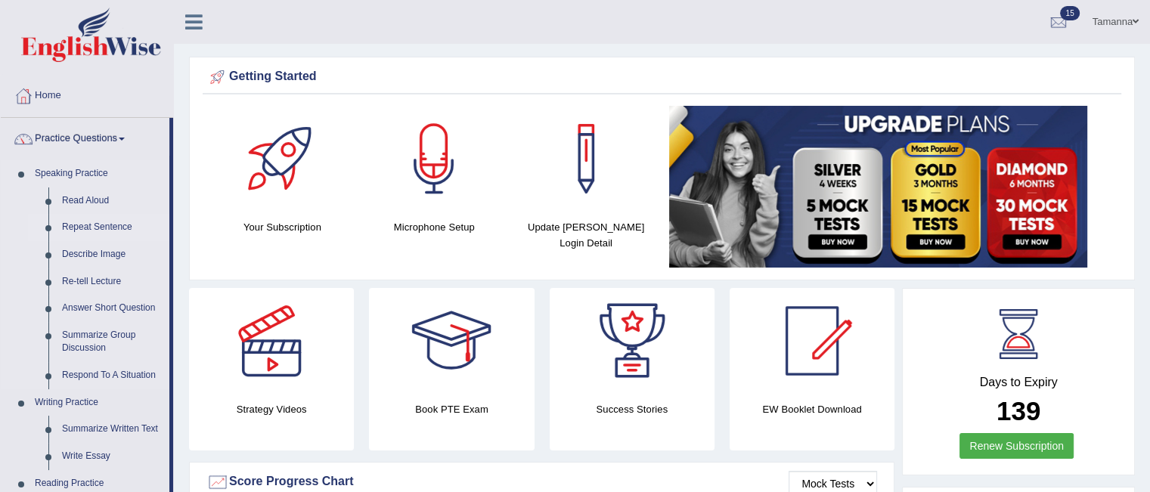
click at [110, 220] on link "Repeat Sentence" at bounding box center [112, 227] width 114 height 27
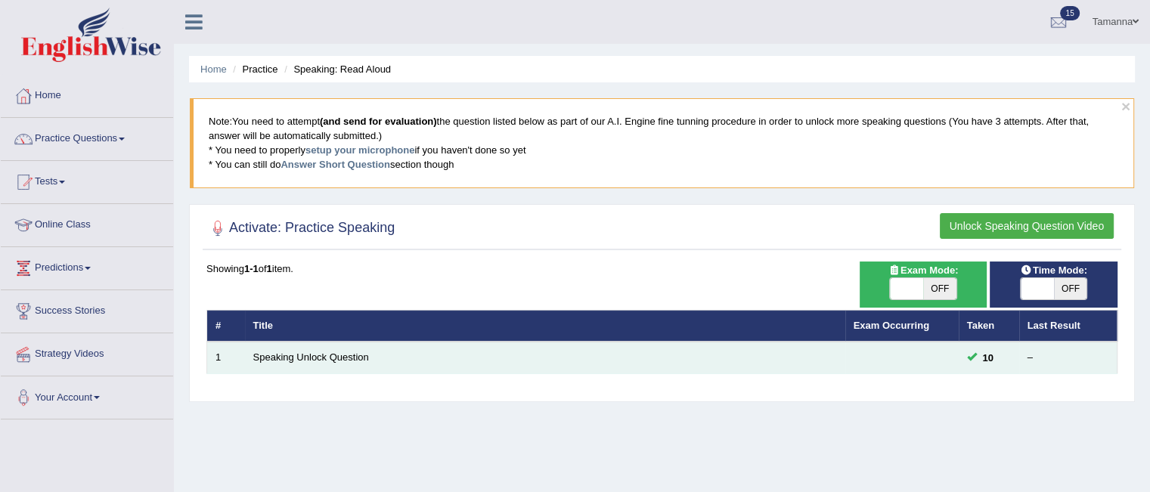
click at [864, 356] on td at bounding box center [901, 358] width 113 height 32
click at [306, 361] on link "Speaking Unlock Question" at bounding box center [311, 356] width 116 height 11
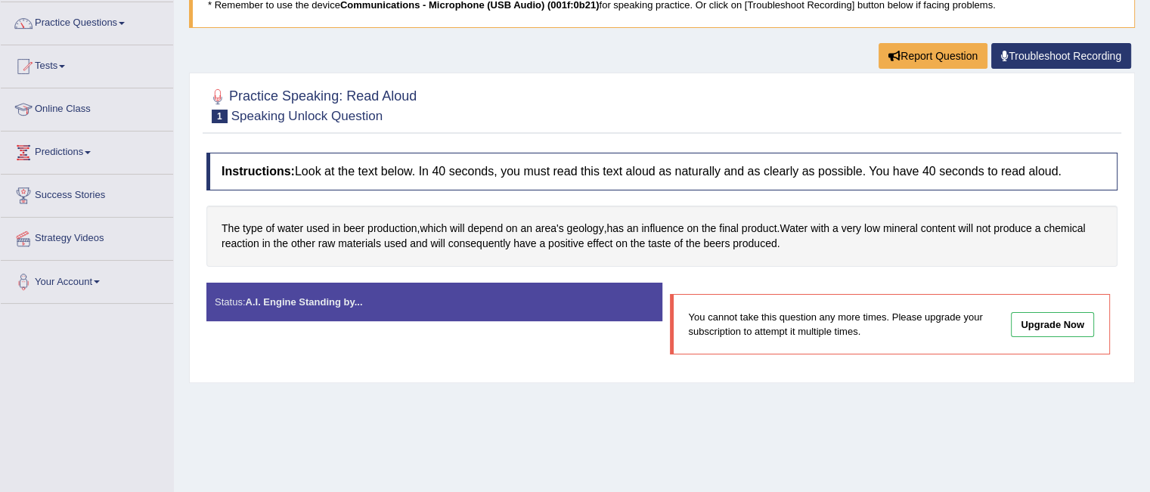
scroll to position [119, 0]
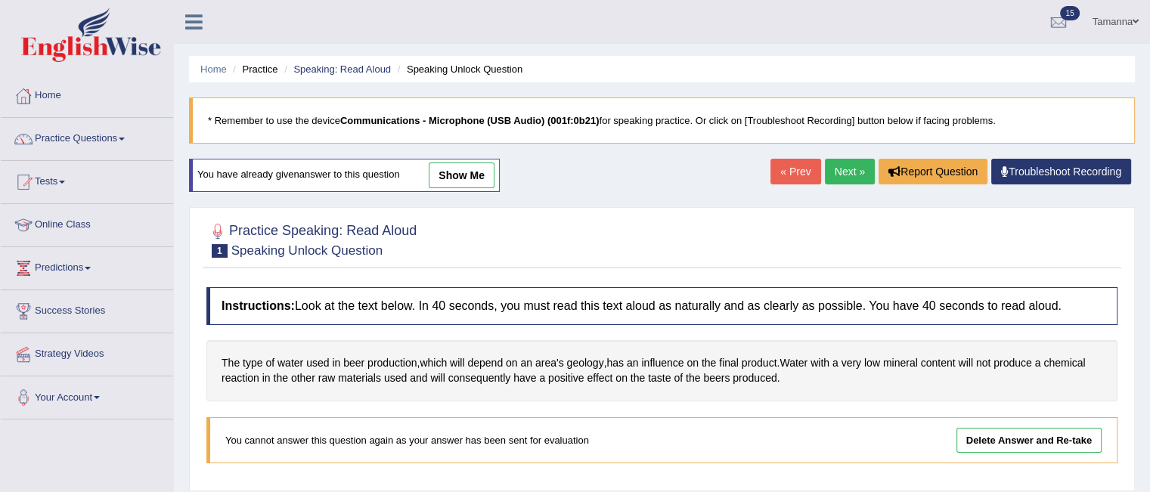
click at [53, 100] on link "Home" at bounding box center [87, 94] width 172 height 38
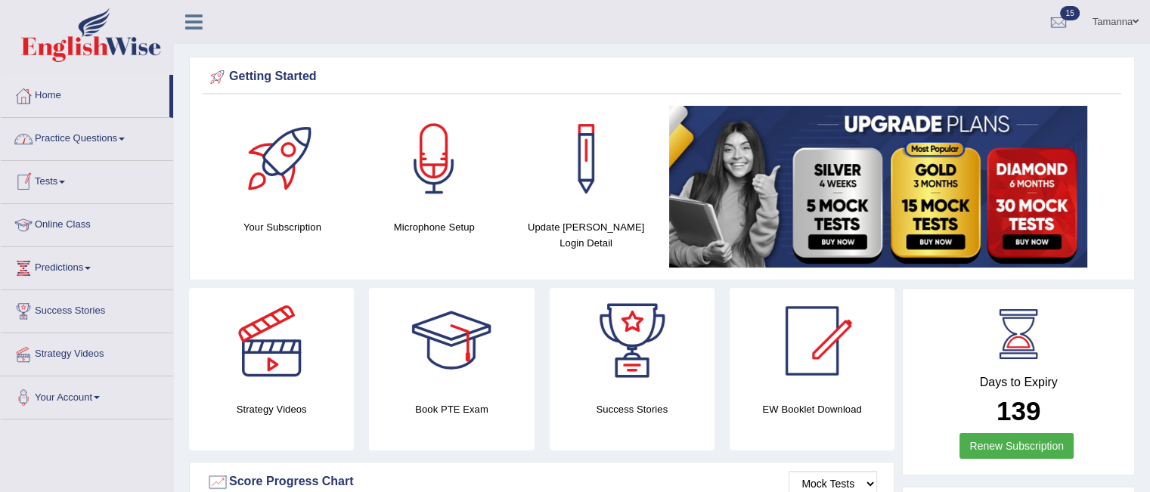
click at [125, 138] on span at bounding box center [122, 139] width 6 height 3
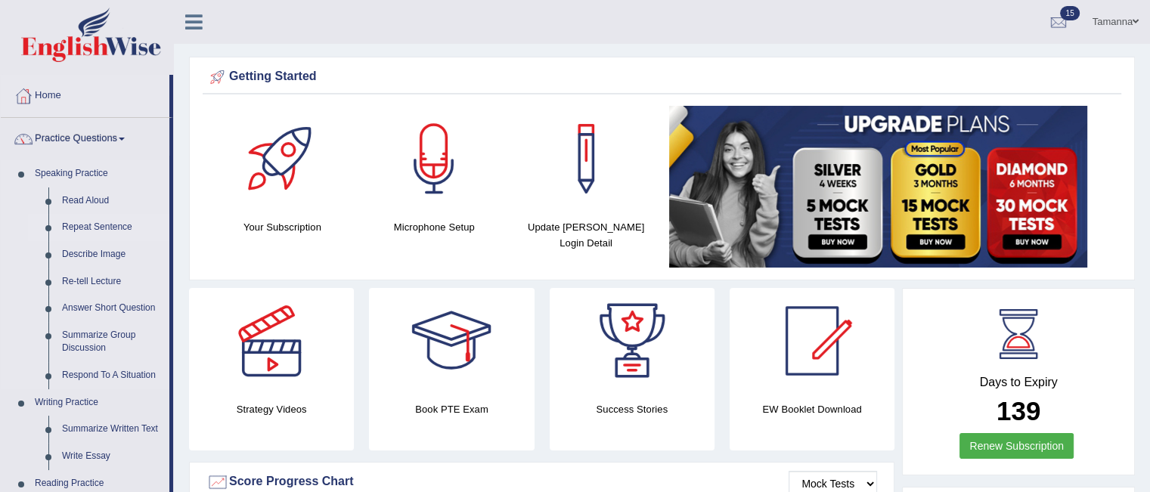
click at [92, 222] on link "Repeat Sentence" at bounding box center [112, 227] width 114 height 27
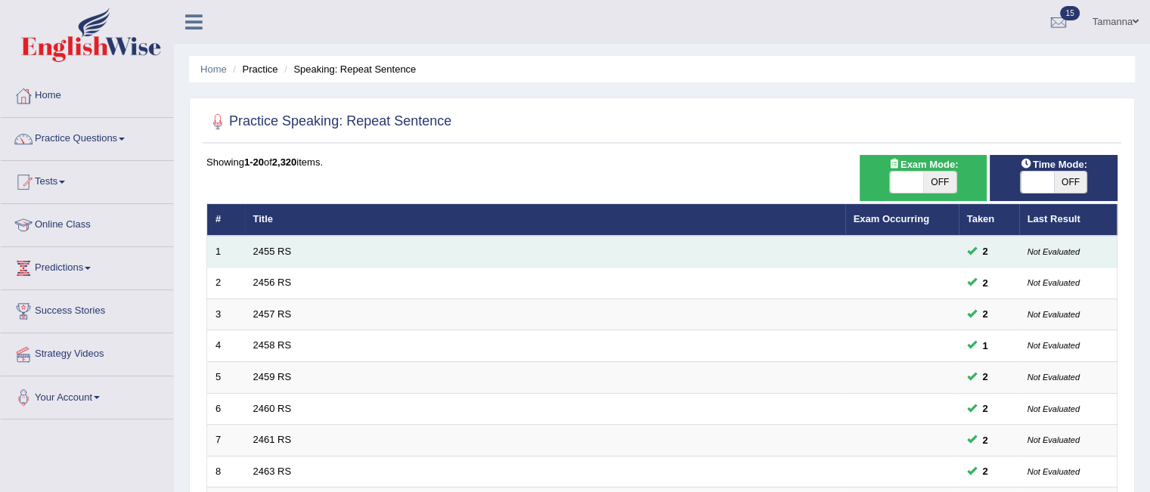
click at [250, 255] on td "2455 RS" at bounding box center [545, 252] width 600 height 32
click at [278, 247] on link "2455 RS" at bounding box center [272, 251] width 39 height 11
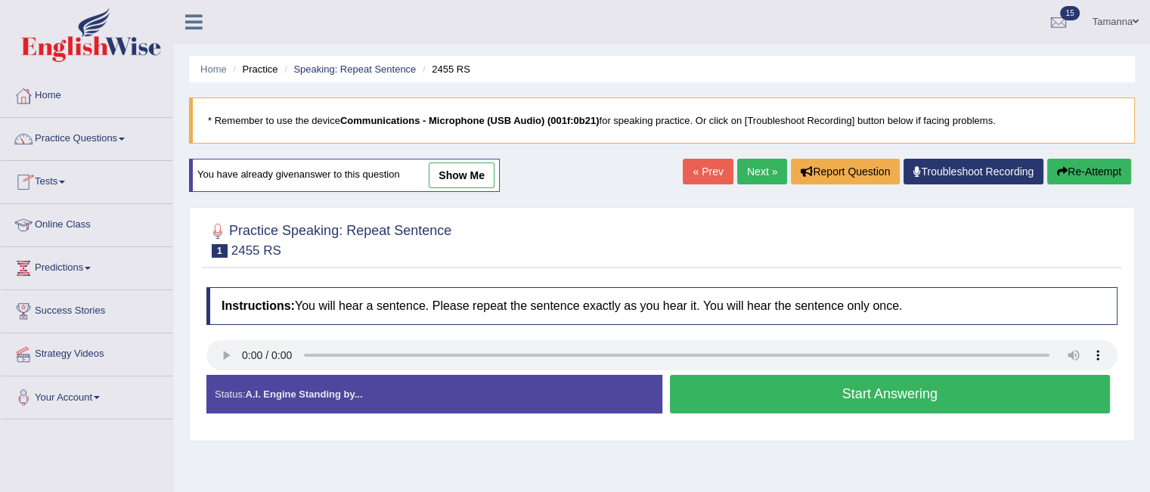
click at [125, 132] on link "Practice Questions" at bounding box center [87, 137] width 172 height 38
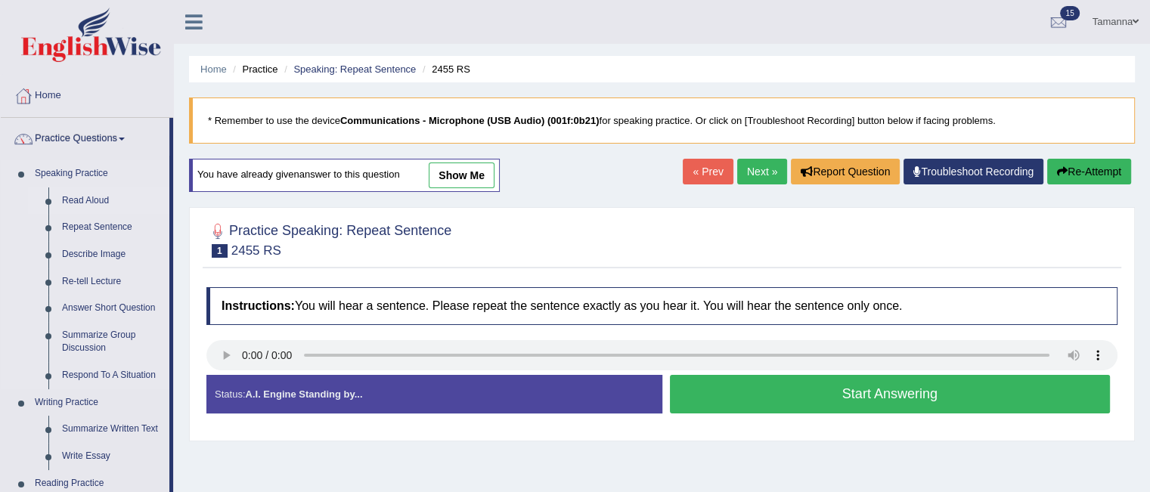
click at [96, 197] on link "Read Aloud" at bounding box center [112, 200] width 114 height 27
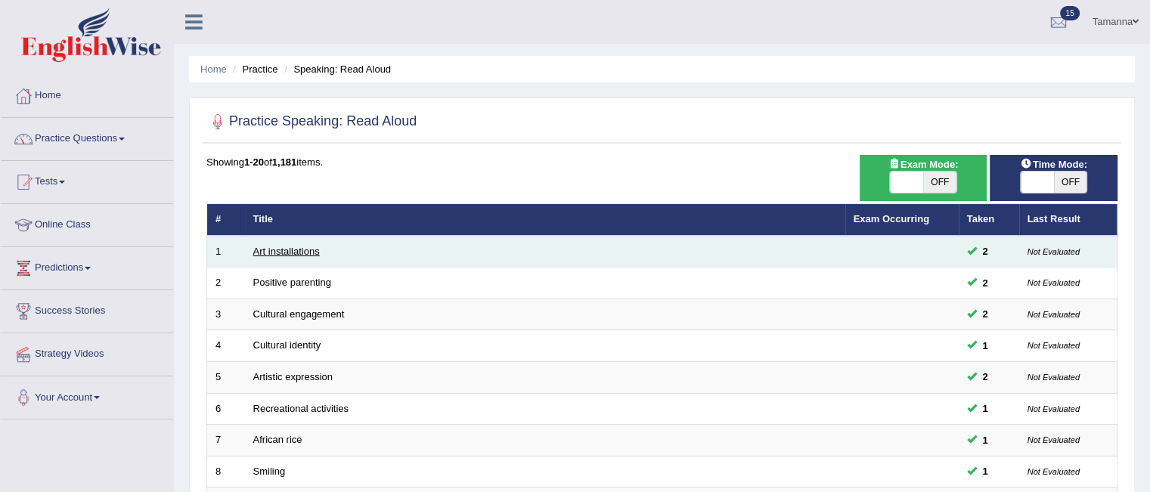
click at [256, 253] on link "Art installations" at bounding box center [286, 251] width 67 height 11
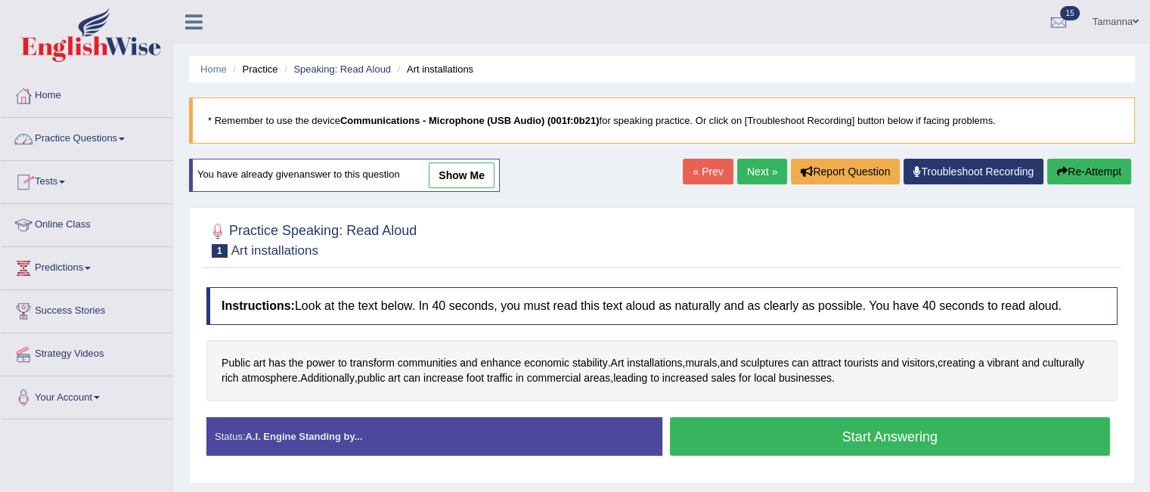
click at [38, 138] on link "Practice Questions" at bounding box center [87, 137] width 172 height 38
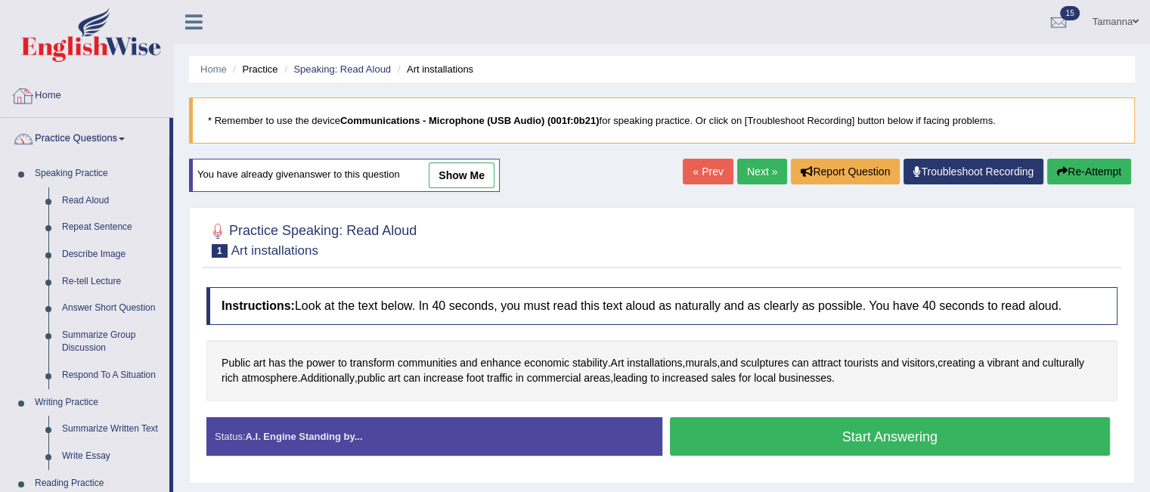
click at [54, 96] on link "Home" at bounding box center [87, 94] width 172 height 38
